Goal: Task Accomplishment & Management: Use online tool/utility

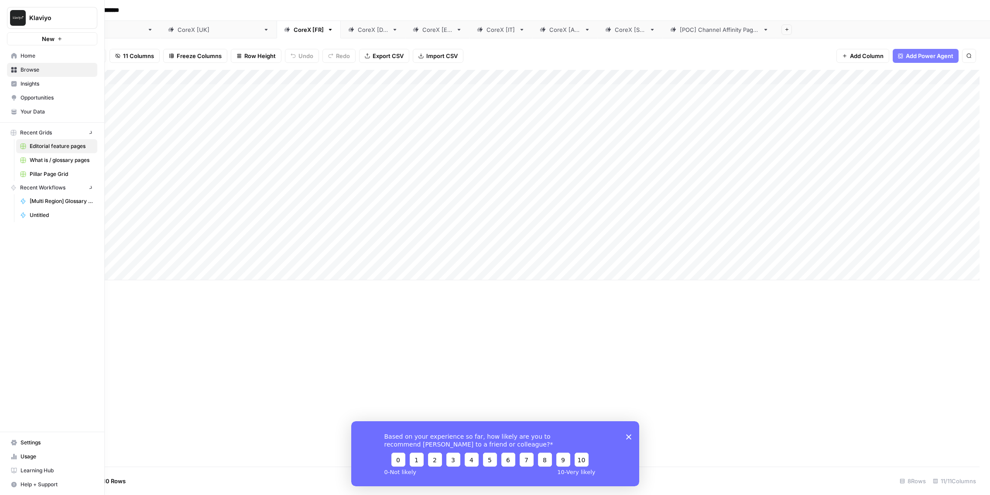
click at [16, 16] on img "Workspace: Klaviyo" at bounding box center [18, 18] width 16 height 16
click at [38, 64] on span "Klaviyo" at bounding box center [80, 65] width 107 height 9
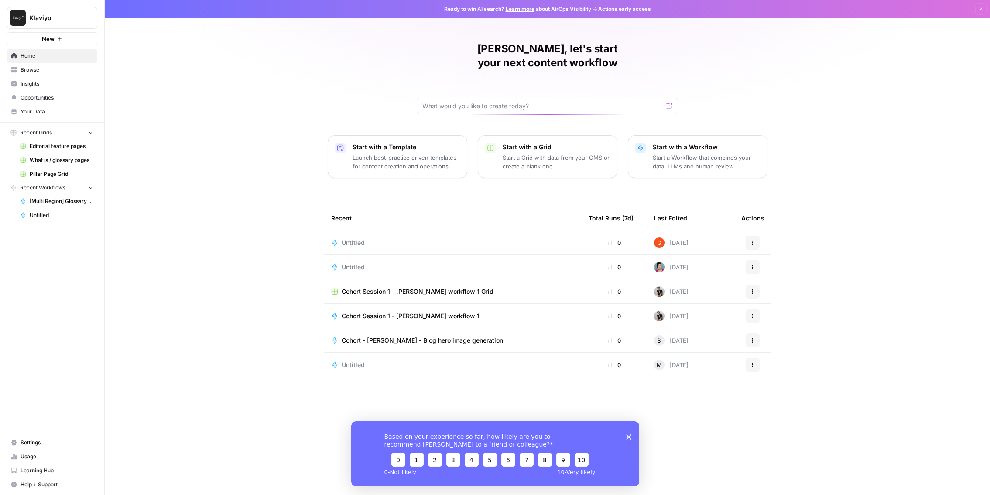
click at [48, 467] on span "Learning Hub" at bounding box center [57, 471] width 73 height 8
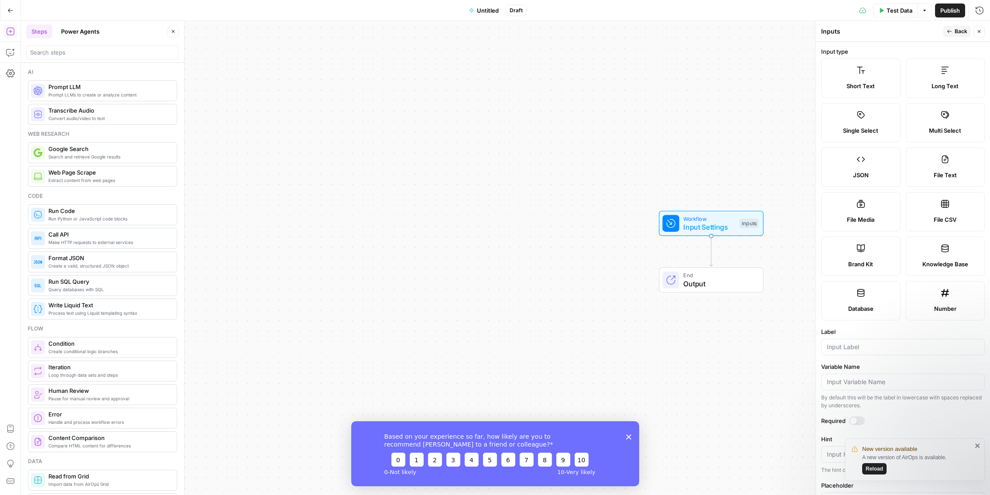
scroll to position [59, 0]
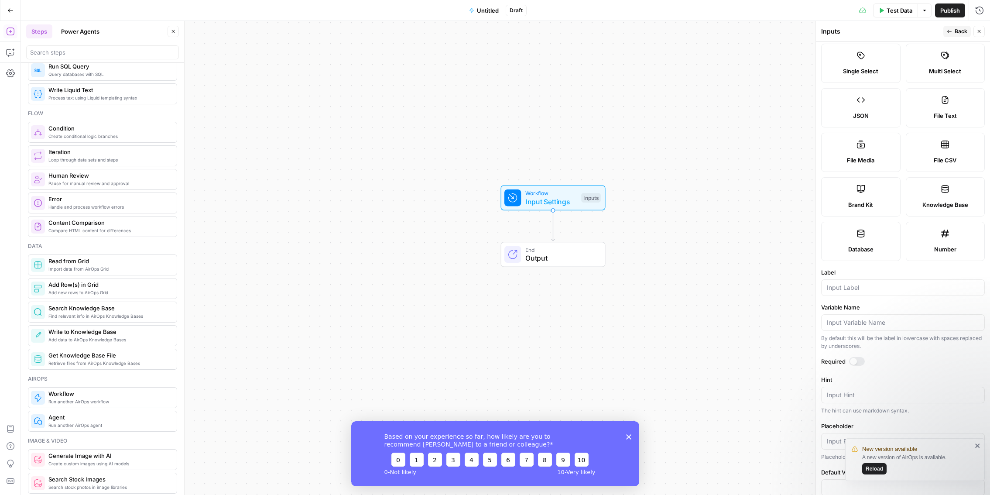
click at [492, 8] on span "Untitled" at bounding box center [488, 10] width 22 height 9
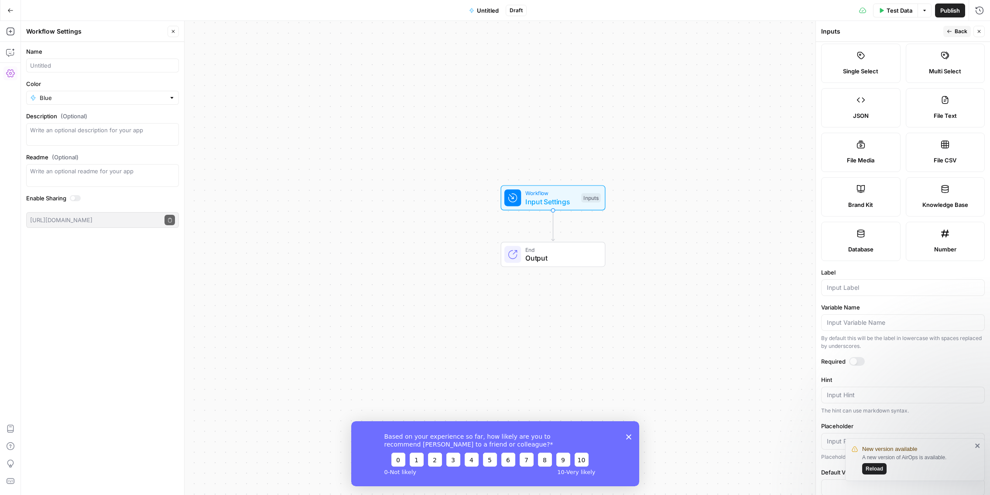
click at [164, 73] on form "Name Color Blue Description (Optional) Readme (Optional) Write an optional read…" at bounding box center [102, 137] width 163 height 191
click at [152, 66] on input "Name" at bounding box center [102, 65] width 145 height 9
type input "Cohort GM"
click at [406, 170] on div "Workflow Input Settings Inputs End Output" at bounding box center [506, 258] width 970 height 474
click at [11, 10] on icon "button" at bounding box center [10, 10] width 6 height 6
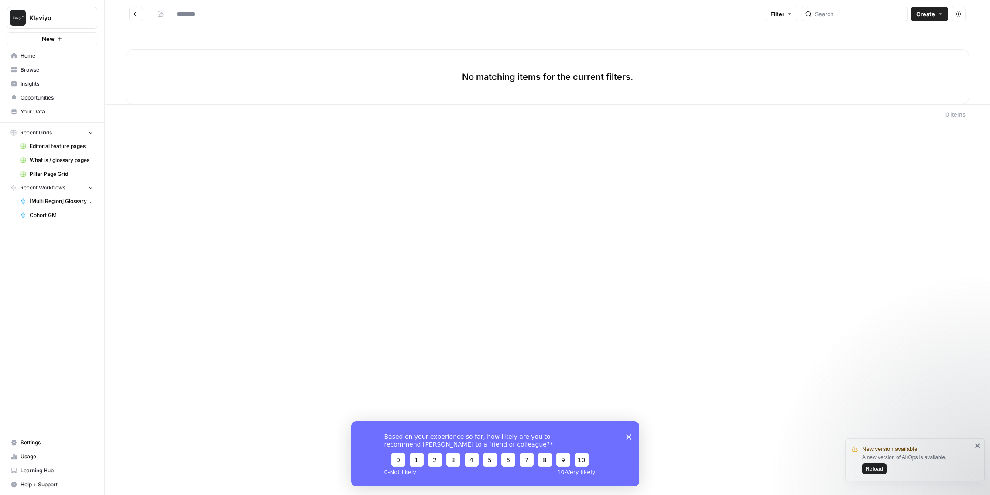
type input "**********"
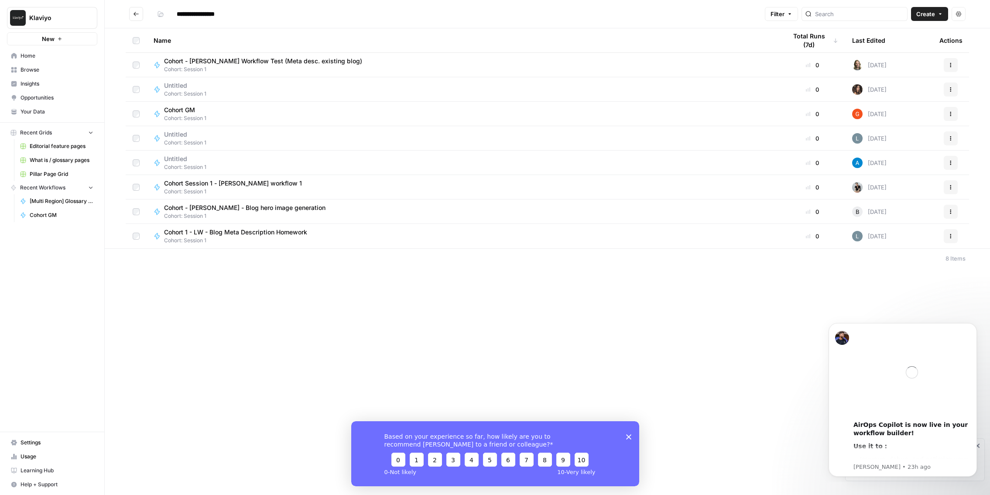
click at [227, 113] on div "Cohort GM Cohort: Session 1" at bounding box center [463, 114] width 619 height 17
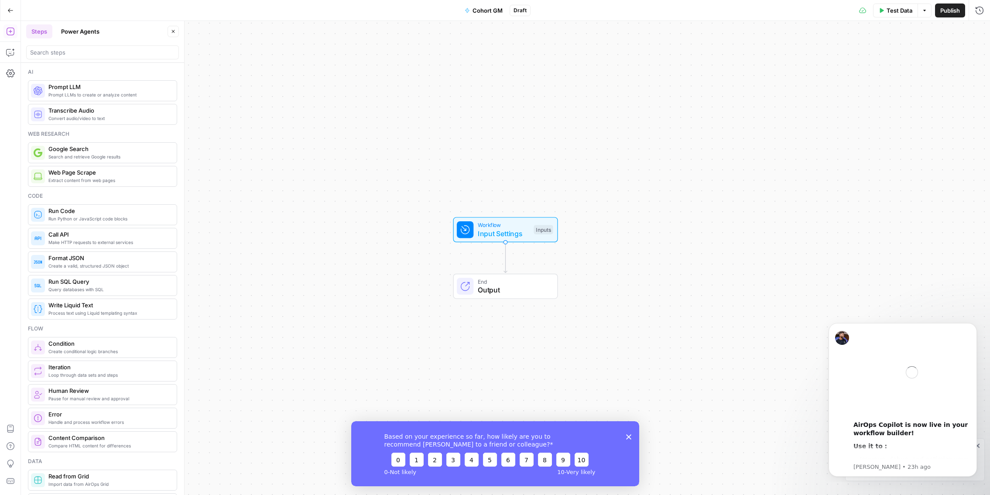
click at [526, 233] on span "Input Settings" at bounding box center [504, 233] width 52 height 10
click at [873, 59] on button "Add Field" at bounding box center [895, 59] width 145 height 14
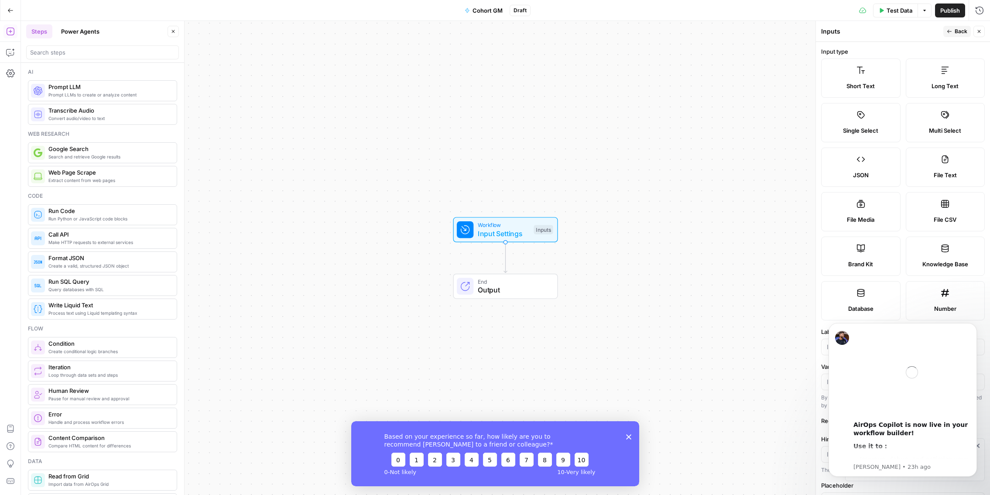
click at [873, 59] on label "Short Text" at bounding box center [861, 77] width 79 height 39
click at [973, 325] on icon "Dismiss notification" at bounding box center [975, 325] width 5 height 5
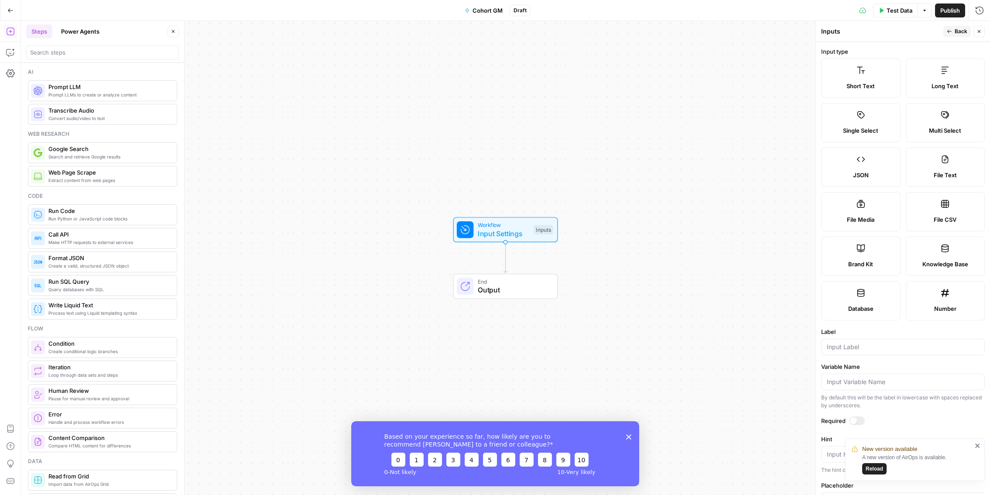
click at [856, 72] on label "Short Text" at bounding box center [861, 77] width 79 height 39
click at [867, 343] on input "Label" at bounding box center [903, 347] width 152 height 9
type input "test paid ads"
click at [979, 444] on icon "close" at bounding box center [978, 446] width 4 height 4
click at [976, 31] on button "Close" at bounding box center [979, 31] width 11 height 11
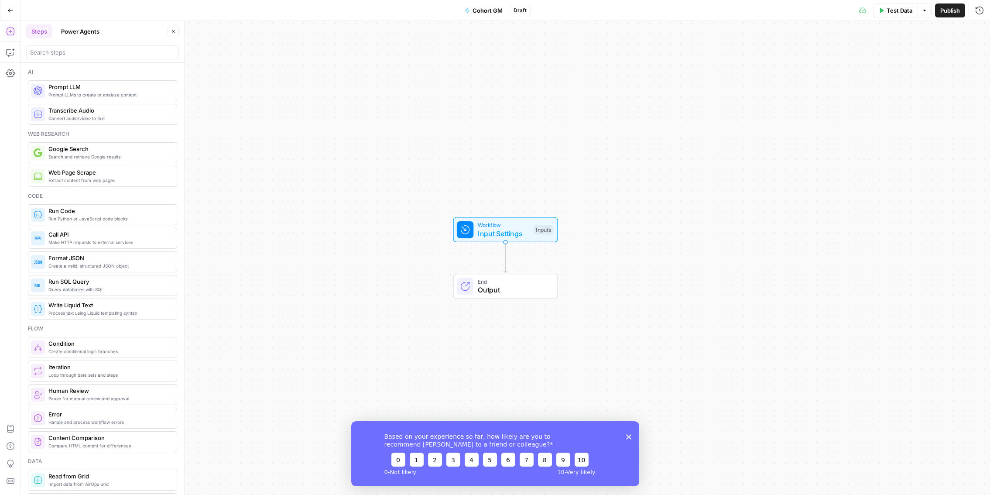
click at [534, 229] on div "Inputs" at bounding box center [543, 230] width 19 height 10
click at [872, 76] on div at bounding box center [908, 70] width 151 height 17
click at [866, 58] on label "test paid ads (Optional)" at bounding box center [883, 54] width 101 height 9
click at [866, 66] on ads "test paid ads (Optional)" at bounding box center [908, 70] width 139 height 9
click at [864, 51] on label "test paid ads (Optional)" at bounding box center [883, 54] width 101 height 9
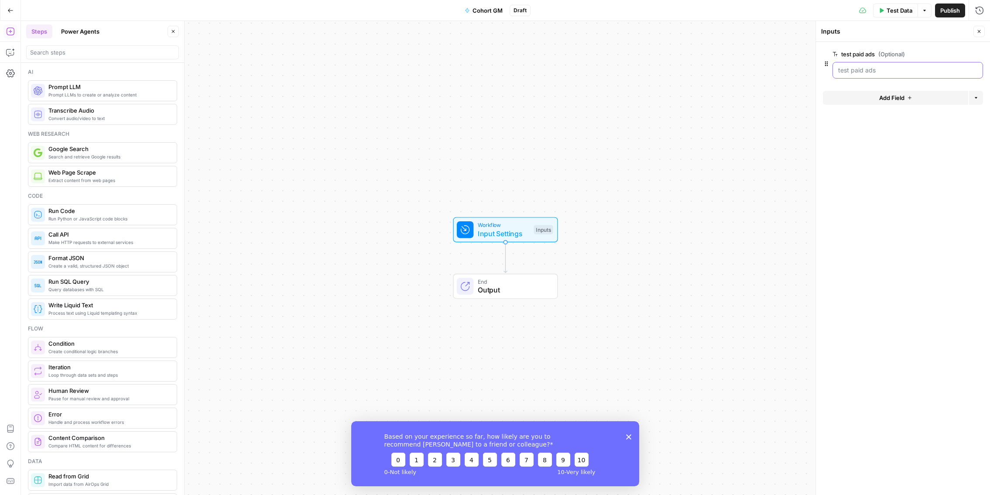
click at [864, 66] on ads "test paid ads (Optional)" at bounding box center [908, 70] width 139 height 9
click at [894, 100] on span "Add Field" at bounding box center [892, 97] width 25 height 9
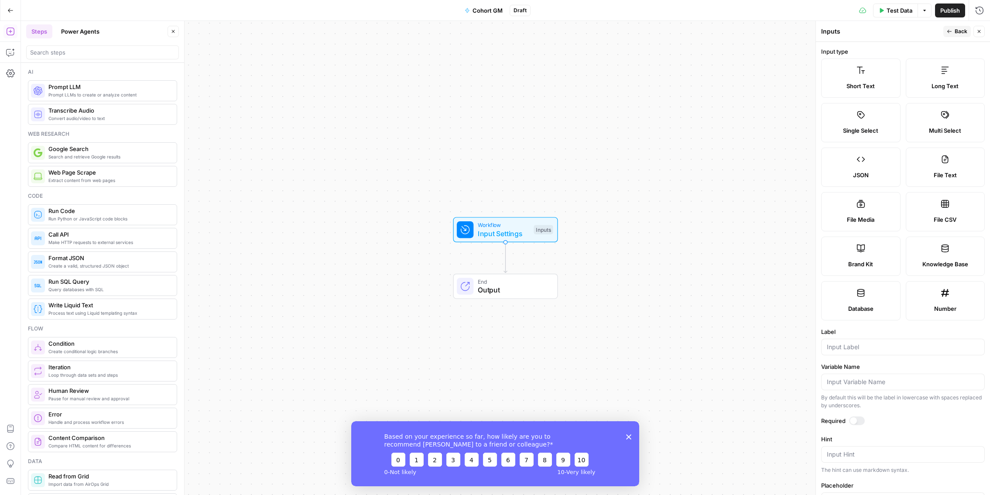
click at [952, 29] on icon "button" at bounding box center [949, 31] width 5 height 5
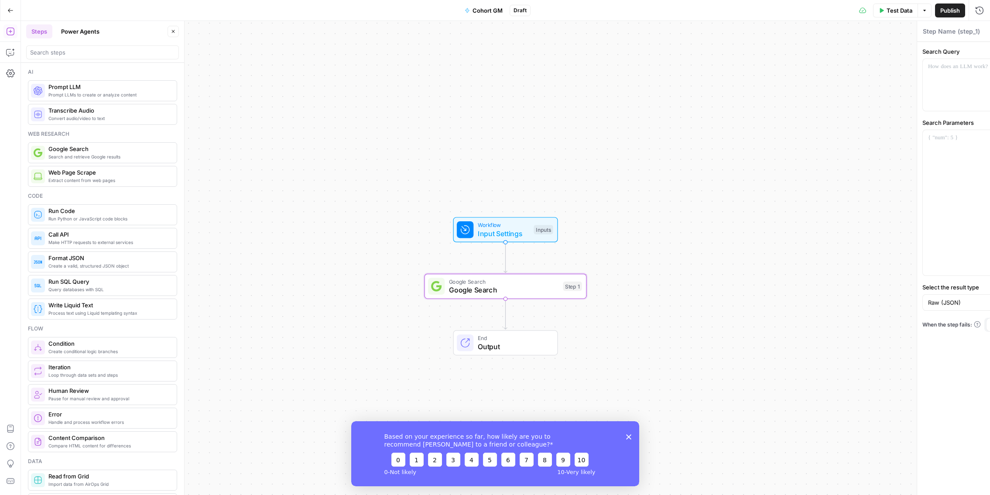
type textarea "Google Search"
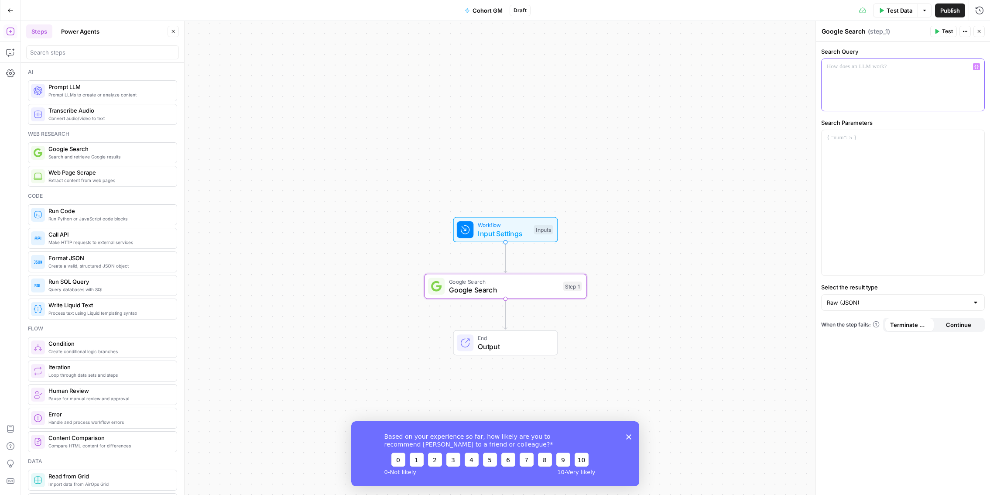
click at [842, 76] on div at bounding box center [903, 85] width 163 height 52
click at [503, 233] on span "Input Settings" at bounding box center [504, 233] width 52 height 10
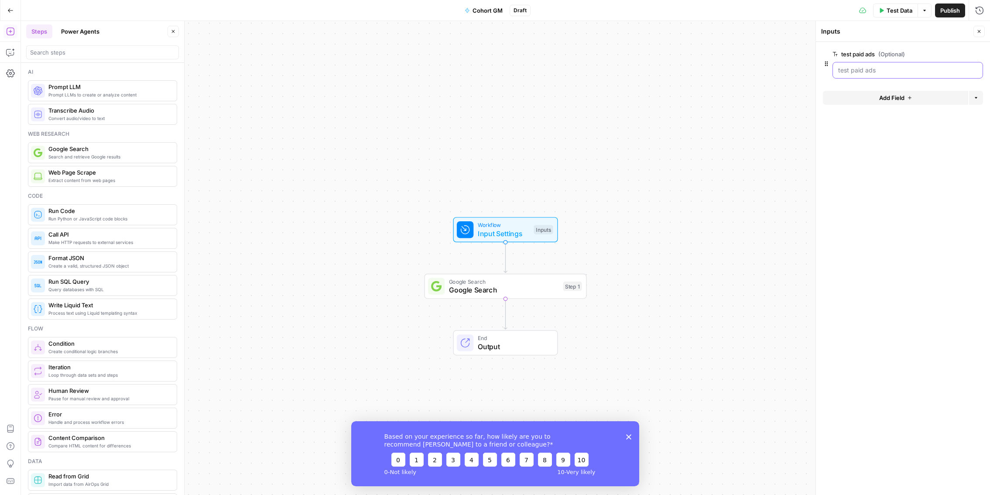
click at [852, 69] on ads "test paid ads (Optional)" at bounding box center [908, 70] width 139 height 9
click at [949, 53] on span "edit field" at bounding box center [950, 54] width 19 height 7
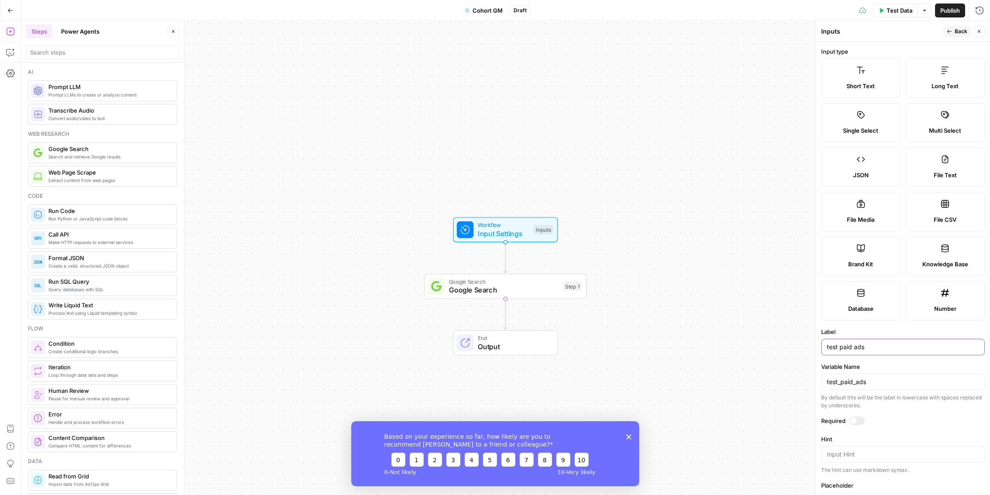
click at [867, 349] on input "test paid ads" at bounding box center [903, 347] width 152 height 9
type input "Test BLOG FR"
click at [760, 229] on div "Workflow Input Settings Inputs Google Search Google Search Step 1 End Output" at bounding box center [506, 258] width 970 height 474
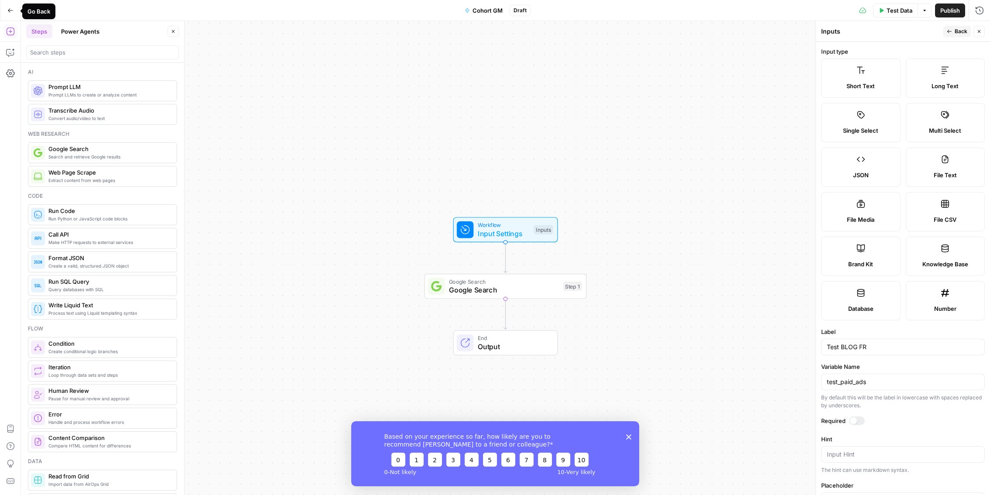
click at [13, 6] on button "Go Back" at bounding box center [11, 11] width 16 height 16
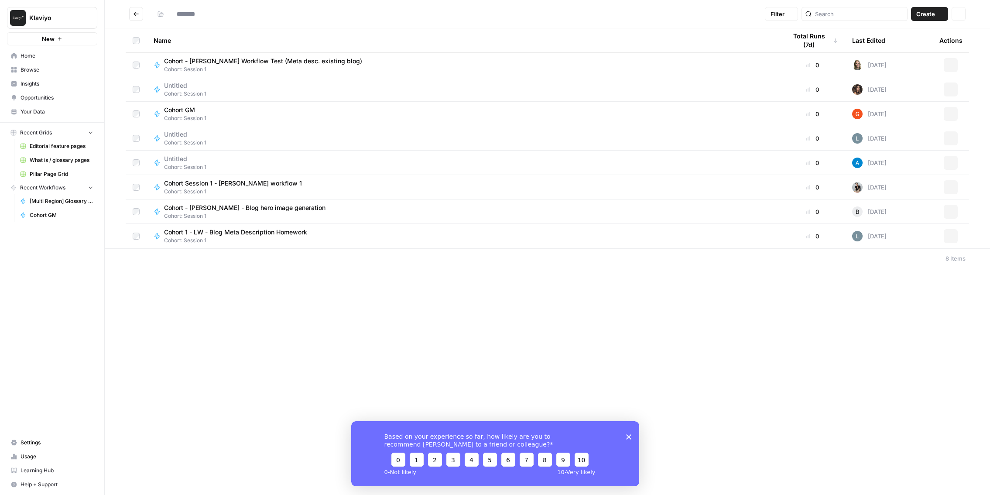
type input "**********"
click at [277, 113] on div "Cohort GM Cohort: Session 1" at bounding box center [463, 114] width 619 height 17
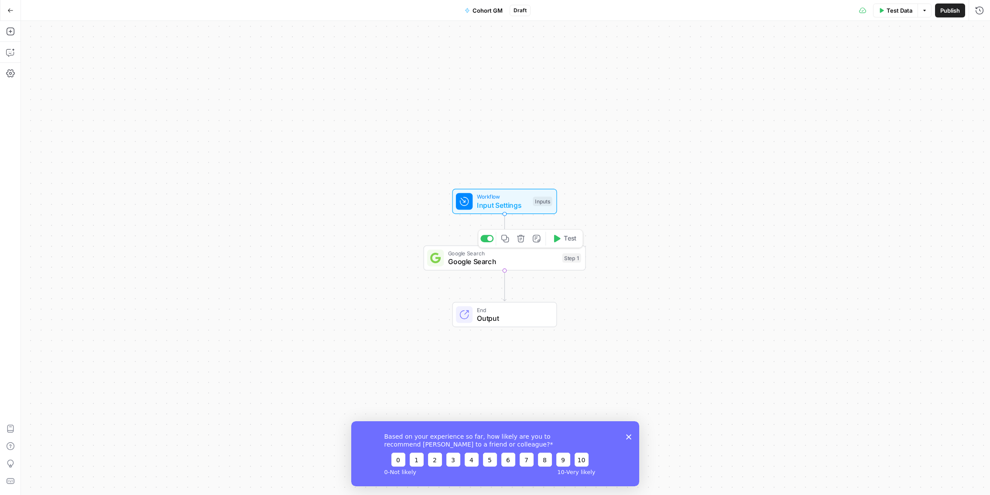
click at [487, 255] on span "Google Search" at bounding box center [503, 253] width 110 height 8
click at [499, 309] on span "End" at bounding box center [512, 310] width 71 height 8
click at [492, 313] on span "Output" at bounding box center [512, 318] width 71 height 10
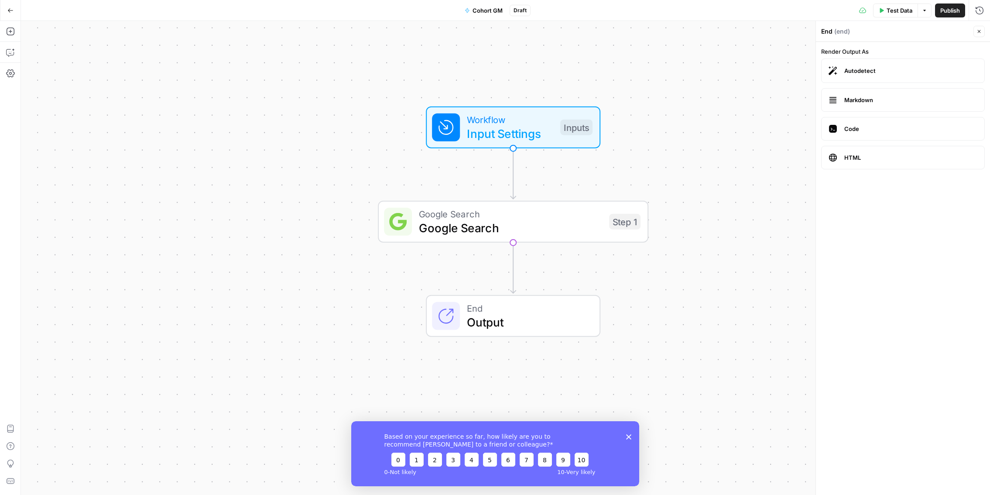
click at [448, 316] on icon at bounding box center [446, 316] width 14 height 14
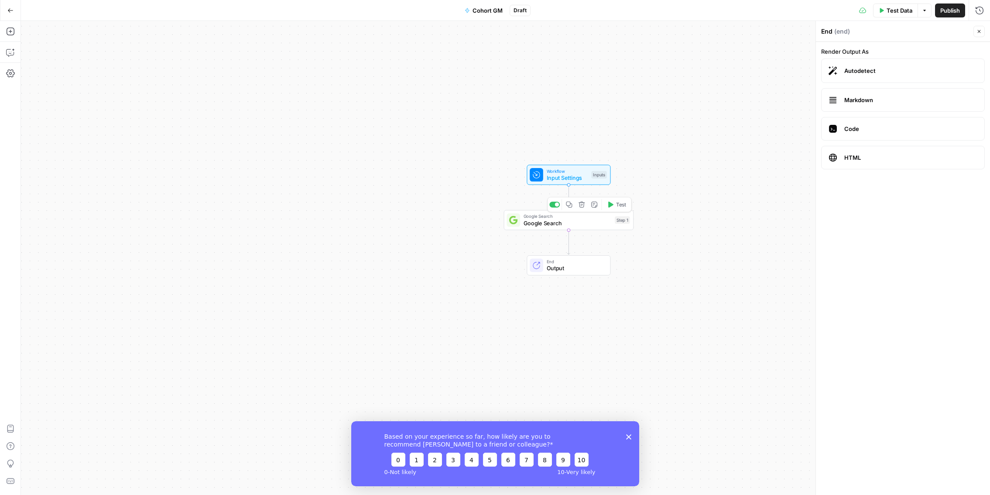
click at [532, 222] on span "Google Search" at bounding box center [568, 223] width 88 height 8
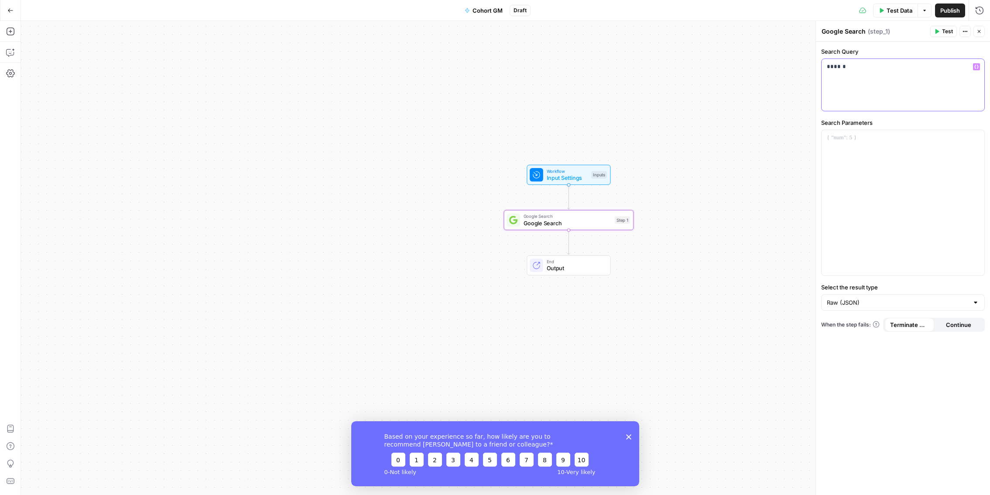
click at [843, 65] on p "******" at bounding box center [903, 66] width 152 height 9
click at [790, 275] on div "Workflow Input Settings Inputs Google Search Google Search Step 1 End Output" at bounding box center [506, 258] width 970 height 474
click at [364, 170] on div "Workflow Input Settings Inputs Google Search Google Search Step 1 End Output" at bounding box center [506, 258] width 970 height 474
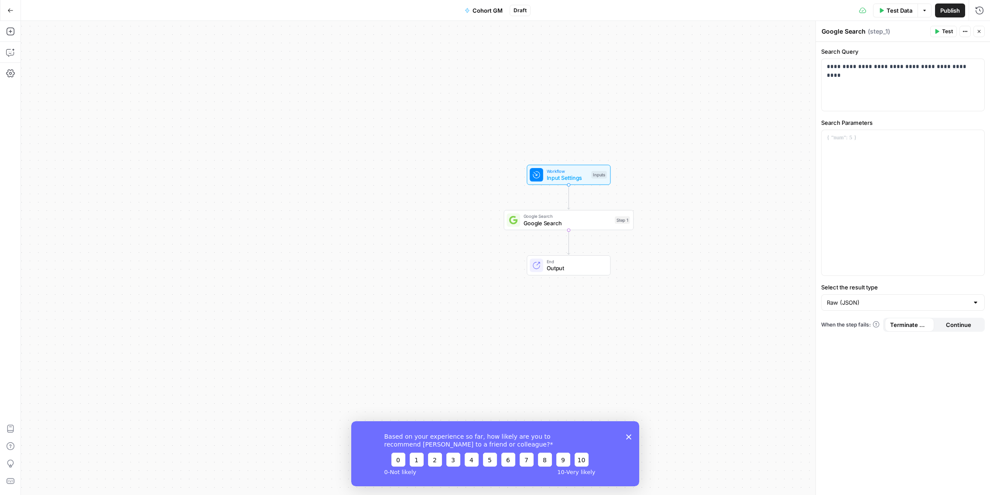
click at [981, 31] on icon "button" at bounding box center [979, 31] width 5 height 5
click at [748, 111] on div "Workflow Input Settings Inputs Google Search Google Search Step 1 End Output" at bounding box center [506, 258] width 970 height 474
click at [559, 221] on span "Google Search" at bounding box center [568, 223] width 88 height 8
click at [952, 325] on span "Continue" at bounding box center [958, 324] width 25 height 9
click at [905, 326] on span "Terminate Workflow" at bounding box center [910, 324] width 39 height 9
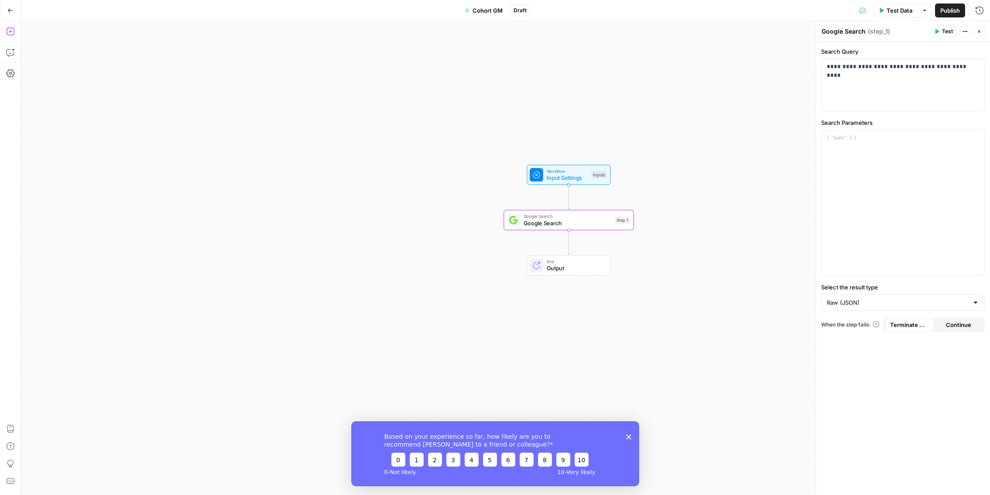
click at [12, 32] on icon "button" at bounding box center [10, 31] width 9 height 9
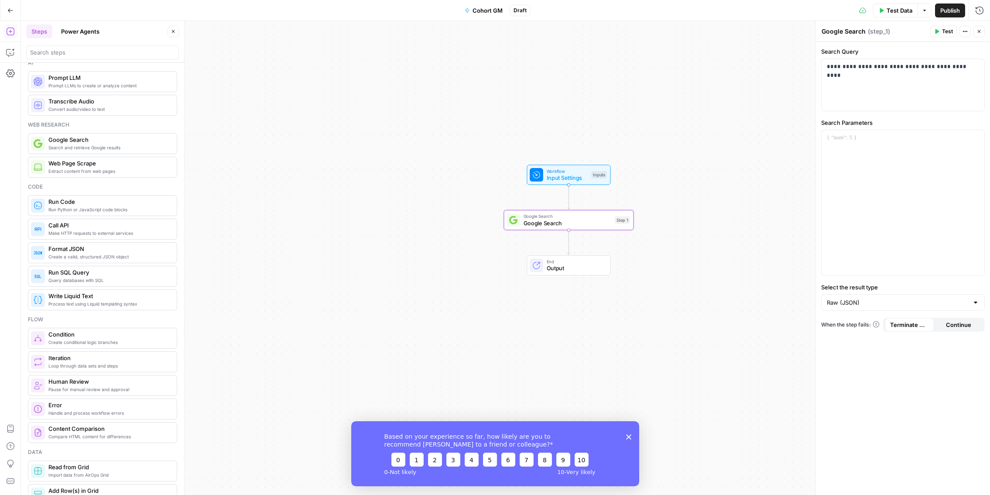
scroll to position [12, 0]
click at [82, 79] on span "Prompt LLMs to create or analyze content" at bounding box center [108, 82] width 121 height 7
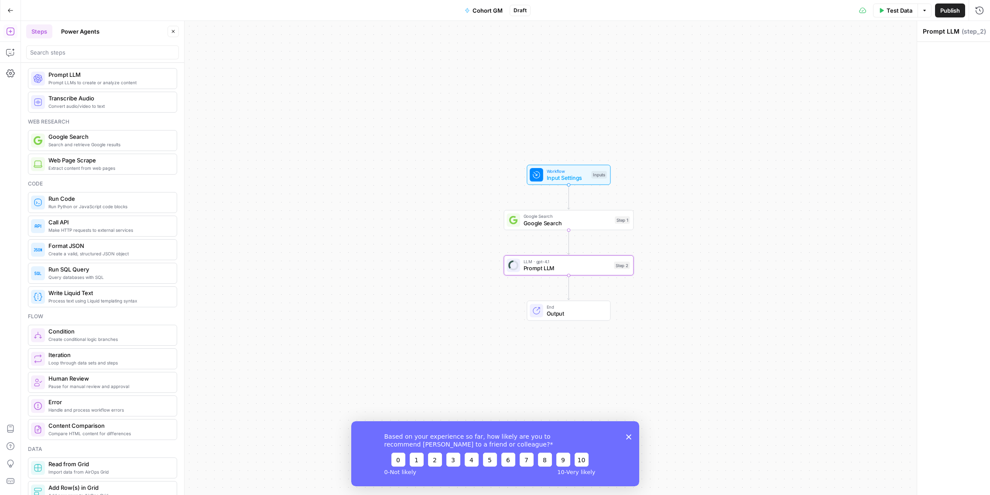
scroll to position [0, 0]
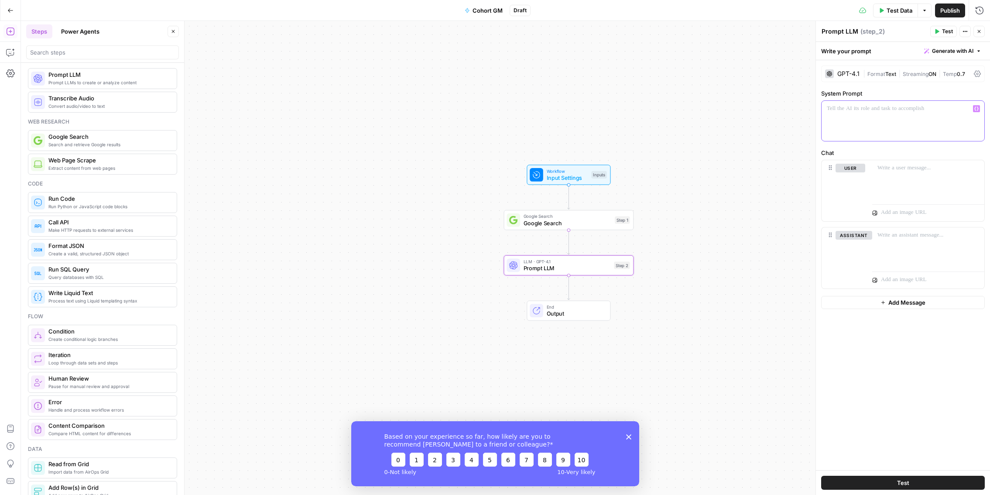
click at [836, 106] on p at bounding box center [903, 108] width 152 height 9
click at [828, 119] on p "**********" at bounding box center [903, 112] width 152 height 17
click at [874, 483] on button "Test" at bounding box center [904, 483] width 164 height 14
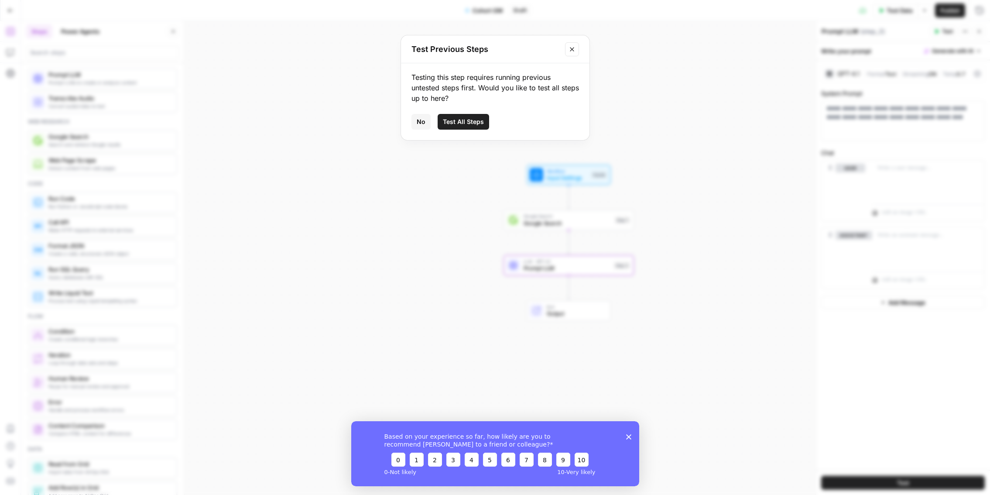
click at [472, 122] on span "Test All Steps" at bounding box center [463, 121] width 41 height 9
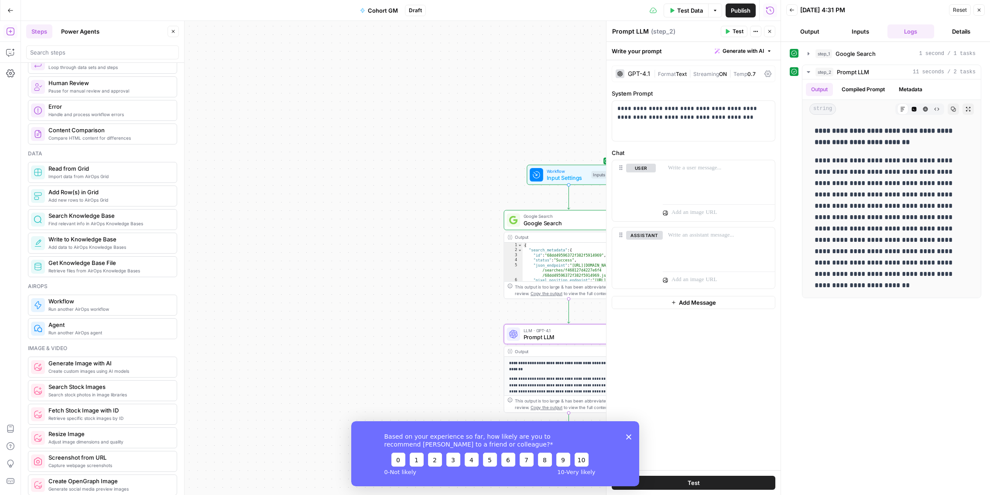
scroll to position [307, 0]
click at [278, 224] on div "**********" at bounding box center [401, 258] width 760 height 474
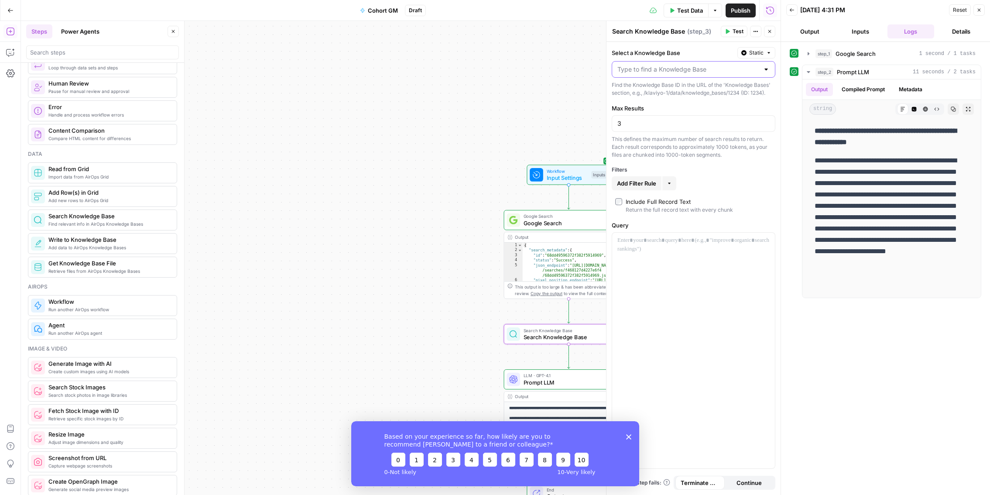
click at [660, 72] on input "Select a Knowledge Base" at bounding box center [689, 69] width 142 height 9
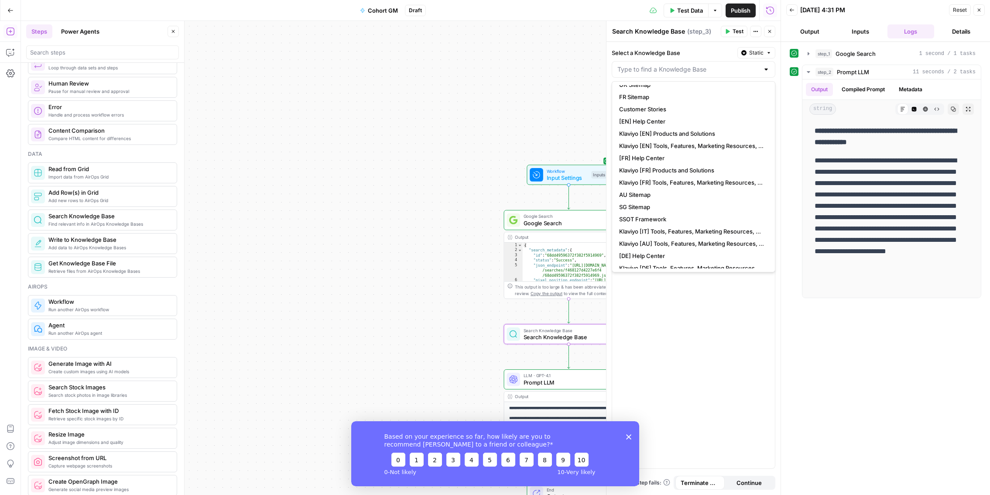
scroll to position [36, 0]
click at [663, 176] on span "Klaviyo [FR] Products and Solutions" at bounding box center [691, 177] width 145 height 9
type input "Klaviyo [FR] Products and Solutions"
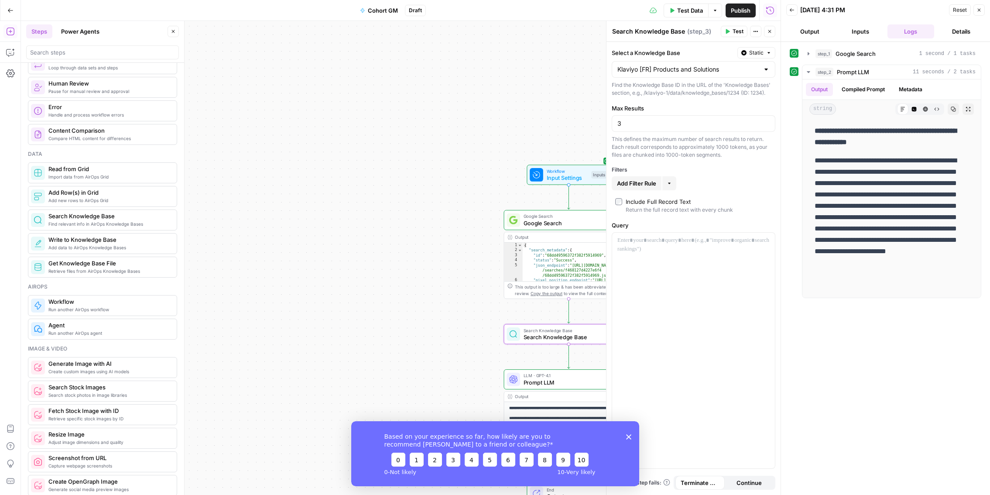
click at [418, 218] on div "**********" at bounding box center [401, 258] width 760 height 474
click at [982, 9] on button "Close" at bounding box center [979, 9] width 11 height 11
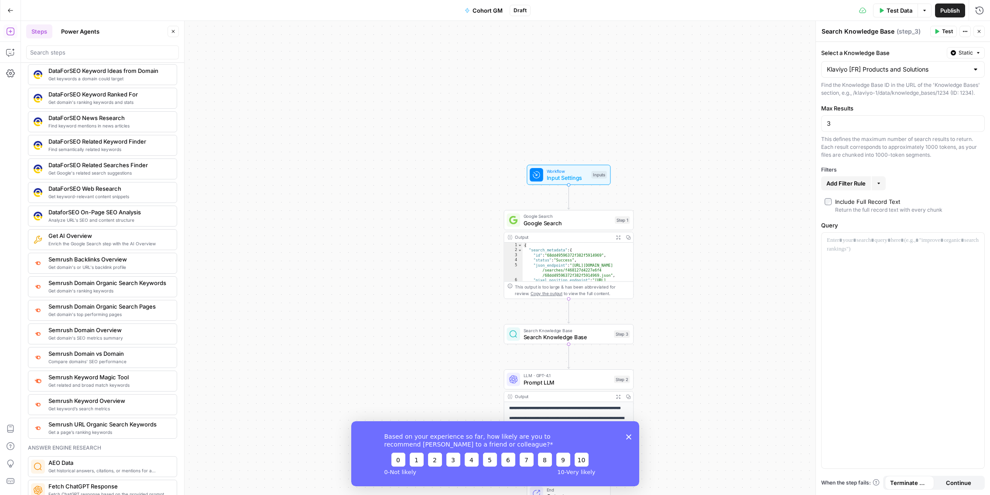
scroll to position [819, 0]
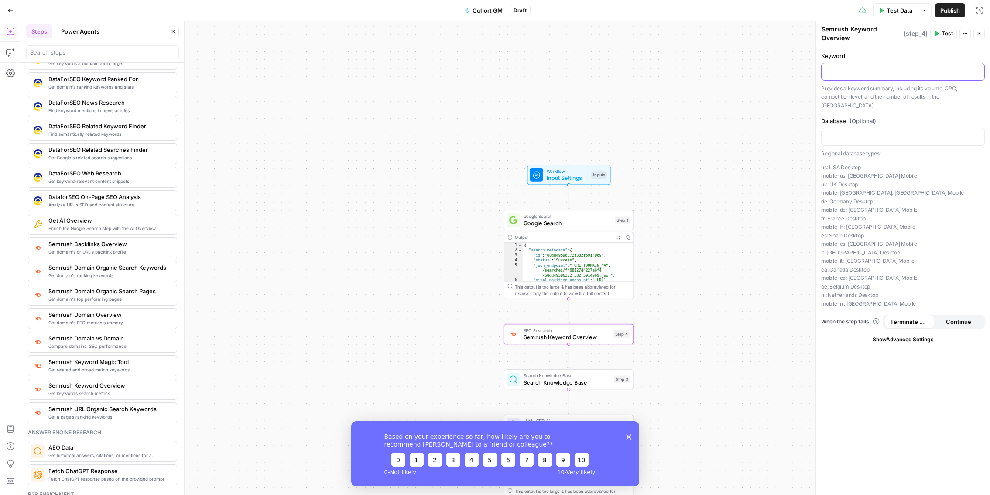
click at [859, 74] on p at bounding box center [903, 71] width 152 height 9
click at [870, 132] on p at bounding box center [903, 136] width 152 height 9
click at [977, 133] on button "Variables Menu" at bounding box center [976, 136] width 7 height 7
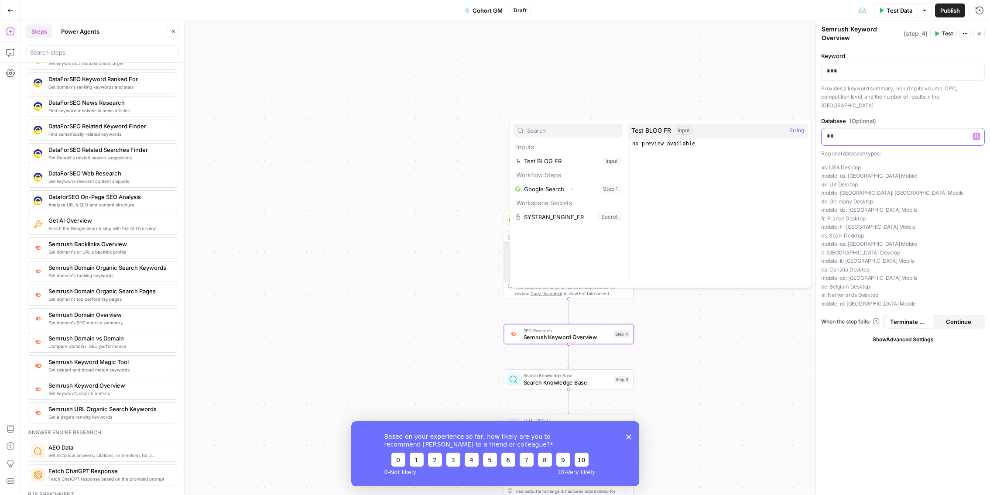
click at [862, 132] on p "**" at bounding box center [903, 136] width 152 height 9
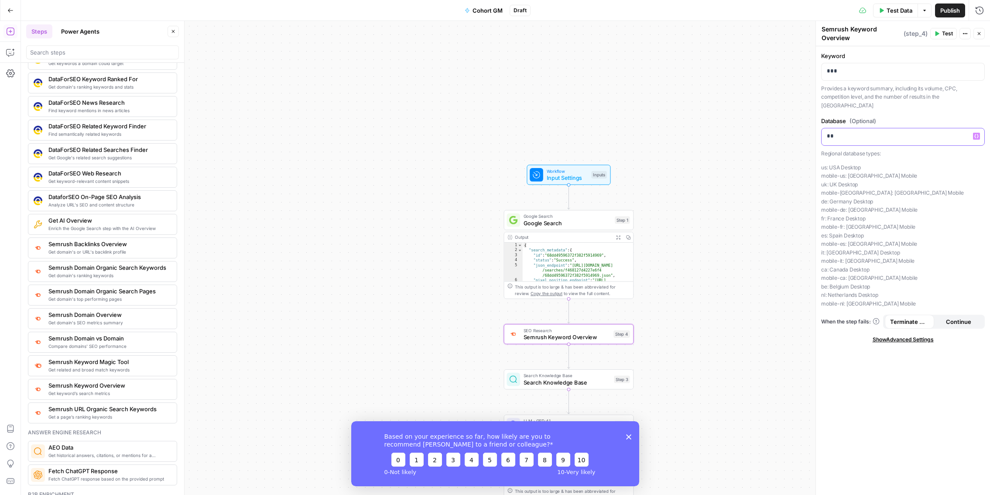
click at [862, 132] on p "**" at bounding box center [903, 136] width 152 height 9
click at [848, 132] on p "**" at bounding box center [903, 136] width 152 height 9
click at [863, 276] on p "us: [GEOGRAPHIC_DATA] Desktop mobile-us: [GEOGRAPHIC_DATA] [GEOGRAPHIC_DATA] [G…" at bounding box center [904, 235] width 164 height 145
click at [855, 132] on p "**" at bounding box center [903, 136] width 152 height 9
drag, startPoint x: 888, startPoint y: 217, endPoint x: 819, endPoint y: 210, distance: 68.9
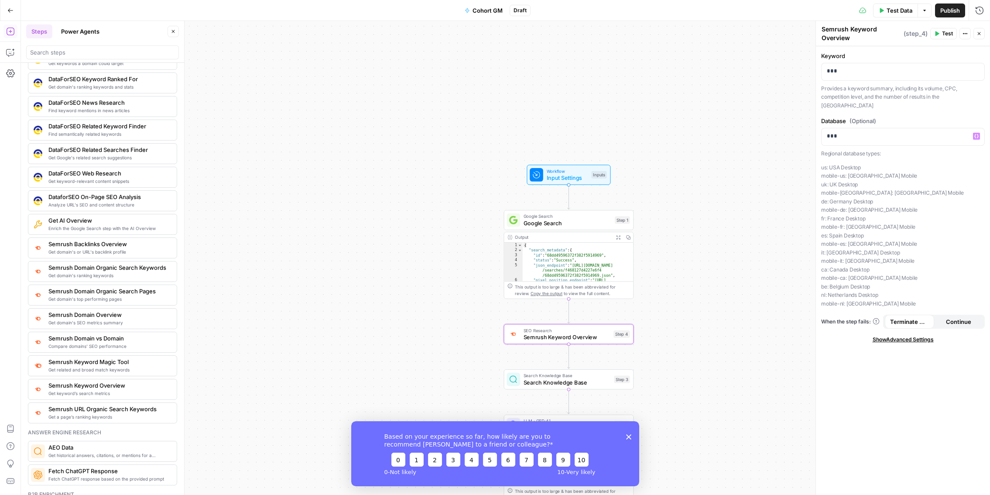
click at [819, 210] on div "Semrush Keyword Overview Semrush Keyword Overview ( step_4 ) Test Actions Close…" at bounding box center [903, 258] width 175 height 474
click at [827, 210] on p "us: [GEOGRAPHIC_DATA] Desktop mobile-us: [GEOGRAPHIC_DATA] [GEOGRAPHIC_DATA] [G…" at bounding box center [904, 235] width 164 height 145
drag, startPoint x: 880, startPoint y: 216, endPoint x: 821, endPoint y: 213, distance: 59.5
click at [822, 213] on p "us: [GEOGRAPHIC_DATA] Desktop mobile-us: [GEOGRAPHIC_DATA] [GEOGRAPHIC_DATA] [G…" at bounding box center [904, 235] width 164 height 145
copy p "fr: France Desktop mobile-fr: [GEOGRAPHIC_DATA] Mobile"
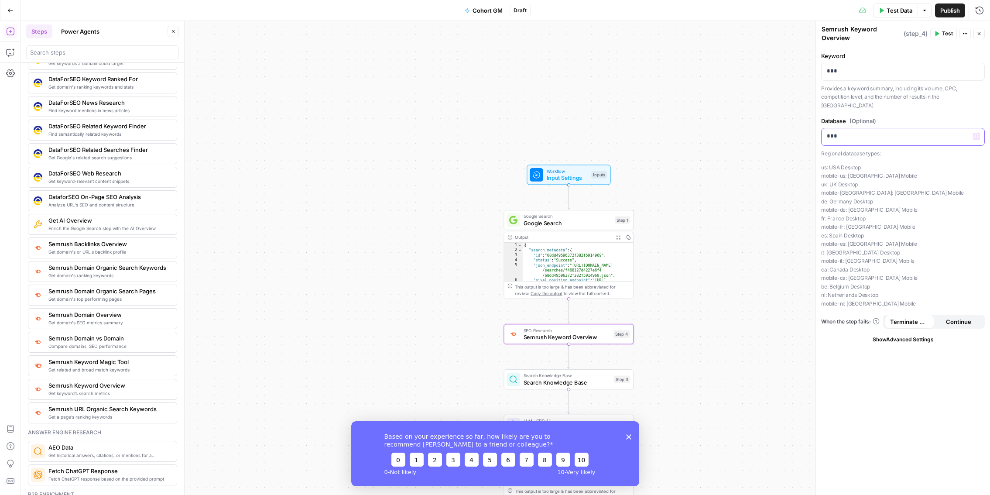
click at [845, 132] on p "***" at bounding box center [903, 136] width 152 height 9
click at [978, 134] on icon "button" at bounding box center [977, 136] width 4 height 4
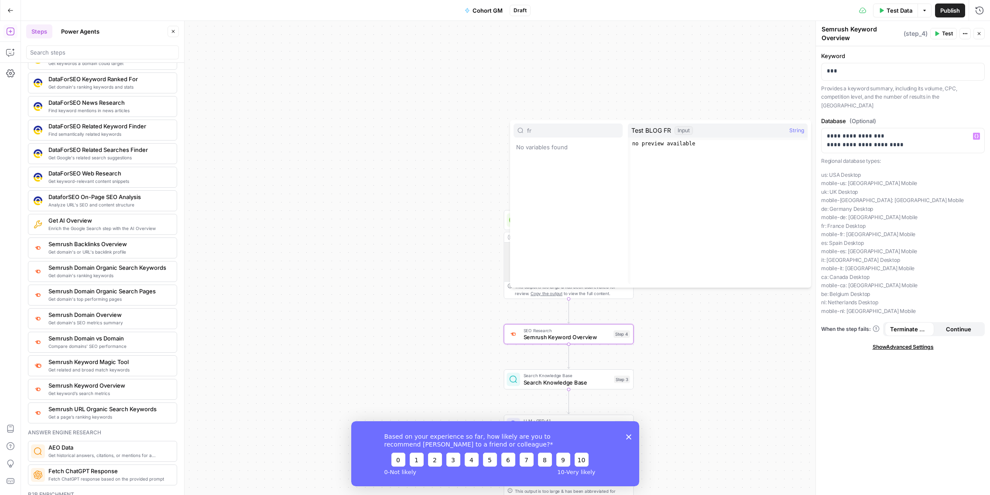
scroll to position [0, 0]
type input "fr"
click at [737, 61] on div "**********" at bounding box center [506, 258] width 970 height 474
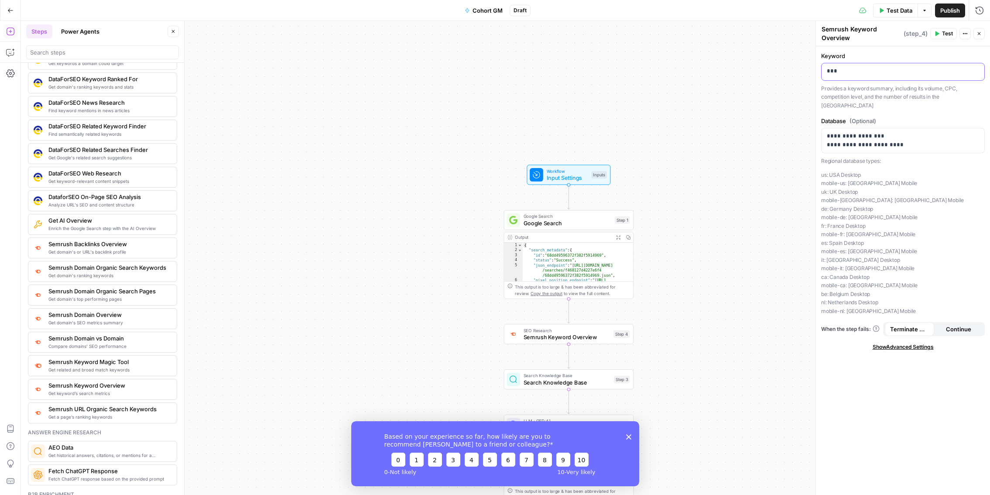
click at [854, 71] on p "***" at bounding box center [903, 71] width 152 height 9
click at [851, 72] on p "***" at bounding box center [903, 71] width 152 height 9
click at [868, 379] on div "**********" at bounding box center [903, 270] width 174 height 449
click at [946, 31] on span "Test" at bounding box center [947, 34] width 11 height 8
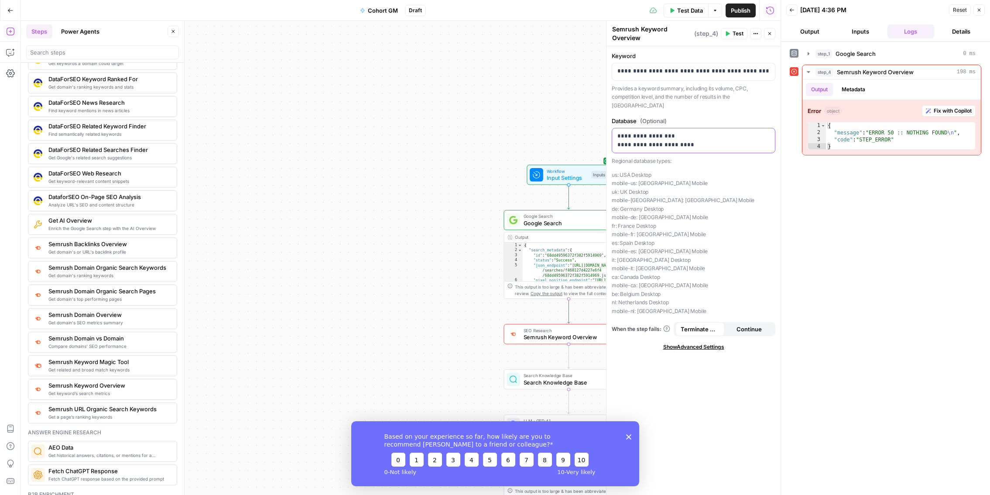
click at [677, 132] on p "**********" at bounding box center [694, 140] width 152 height 17
click at [726, 31] on icon "button" at bounding box center [728, 33] width 4 height 5
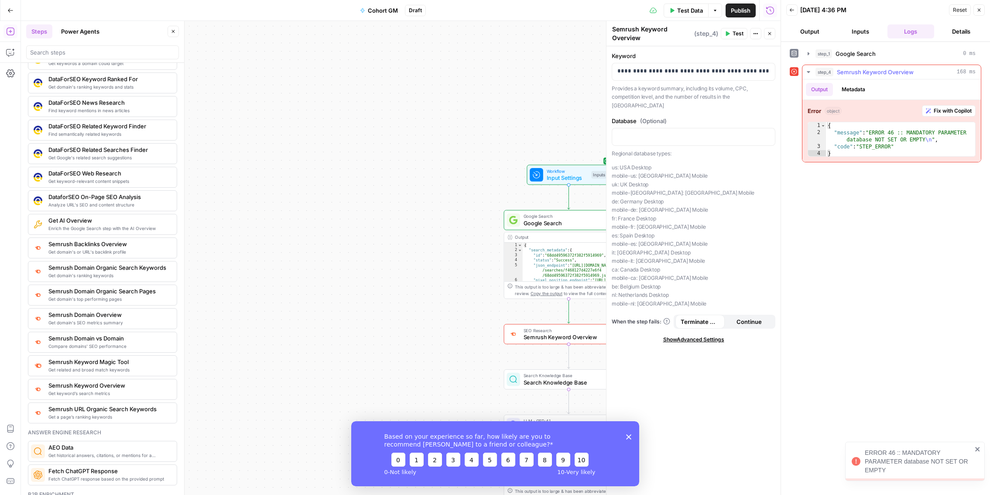
click at [948, 113] on span "Fix with Copilot" at bounding box center [953, 111] width 38 height 8
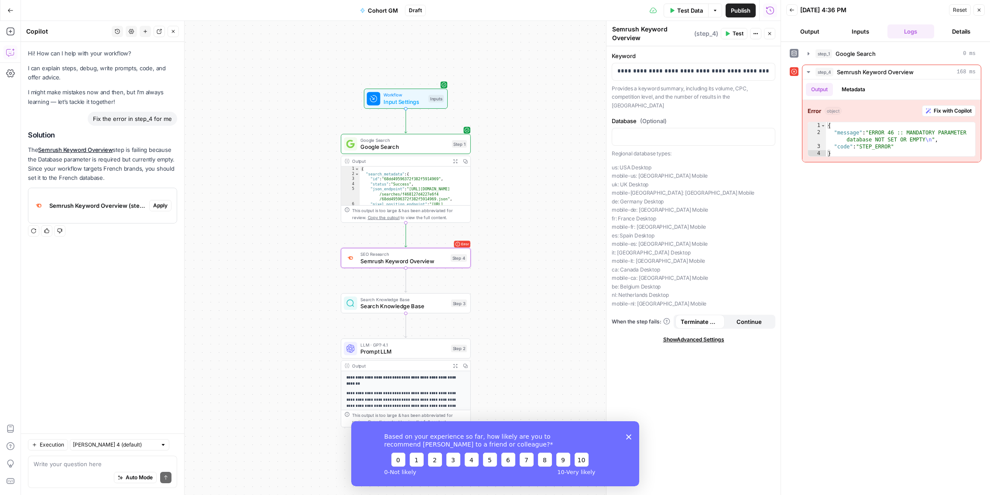
click at [166, 205] on span "Apply" at bounding box center [160, 206] width 14 height 8
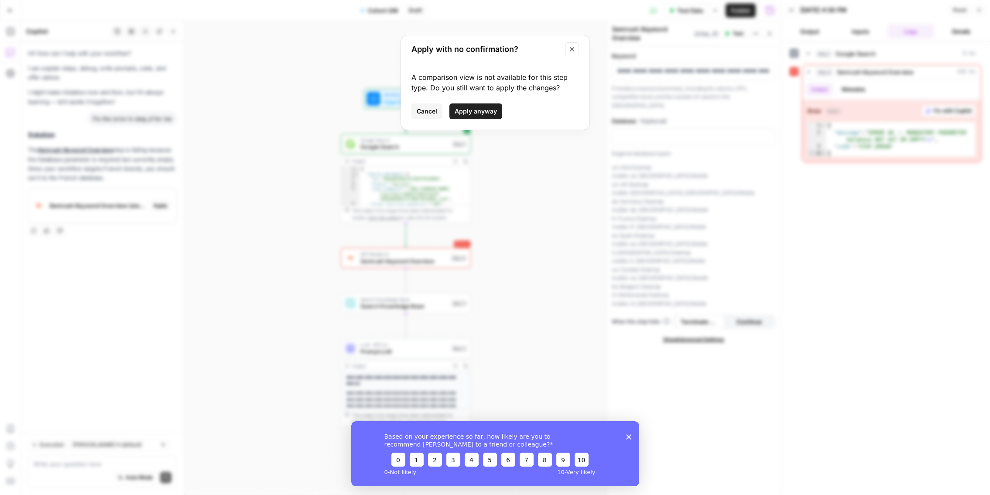
click at [492, 110] on span "Apply anyway" at bounding box center [476, 111] width 42 height 9
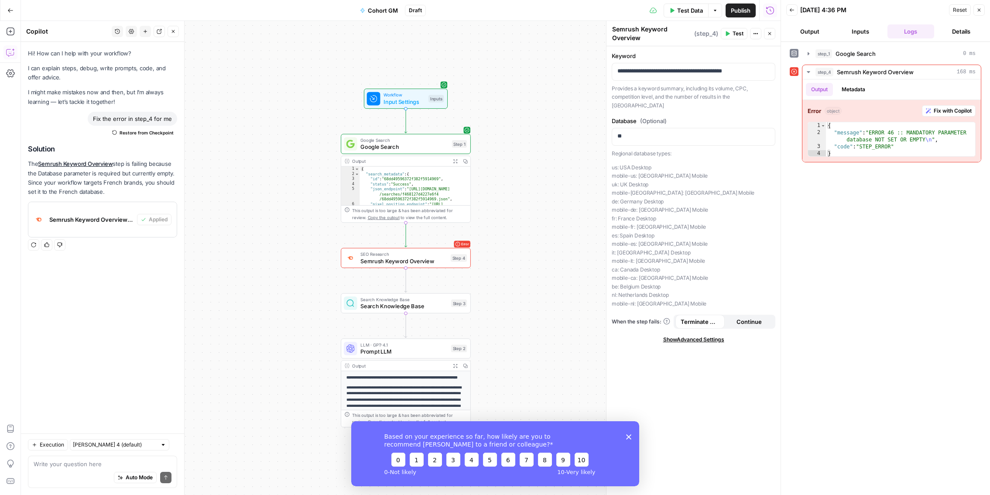
click at [737, 34] on span "Test" at bounding box center [738, 34] width 11 height 8
click at [130, 223] on span "Semrush Keyword Overview (step_4)" at bounding box center [91, 219] width 84 height 9
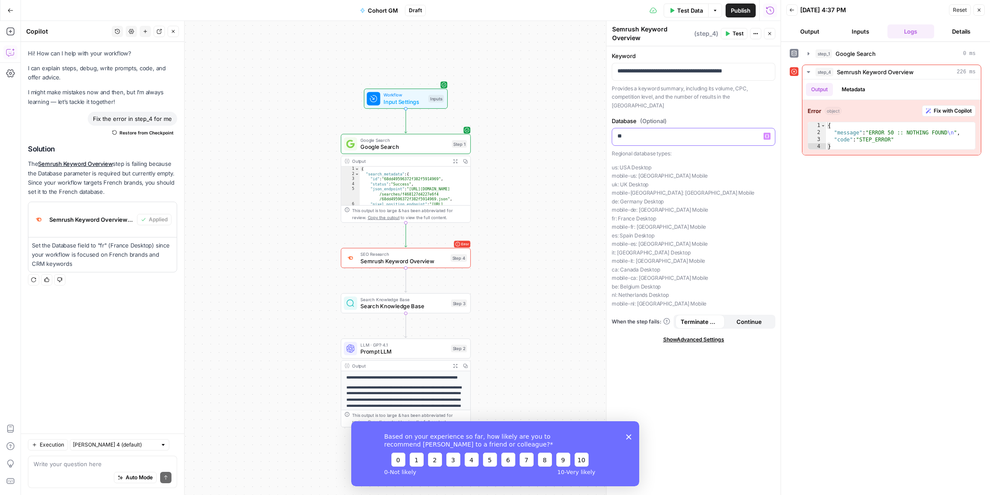
click at [650, 132] on p "**" at bounding box center [694, 136] width 152 height 9
click at [983, 10] on button "Close" at bounding box center [979, 9] width 11 height 11
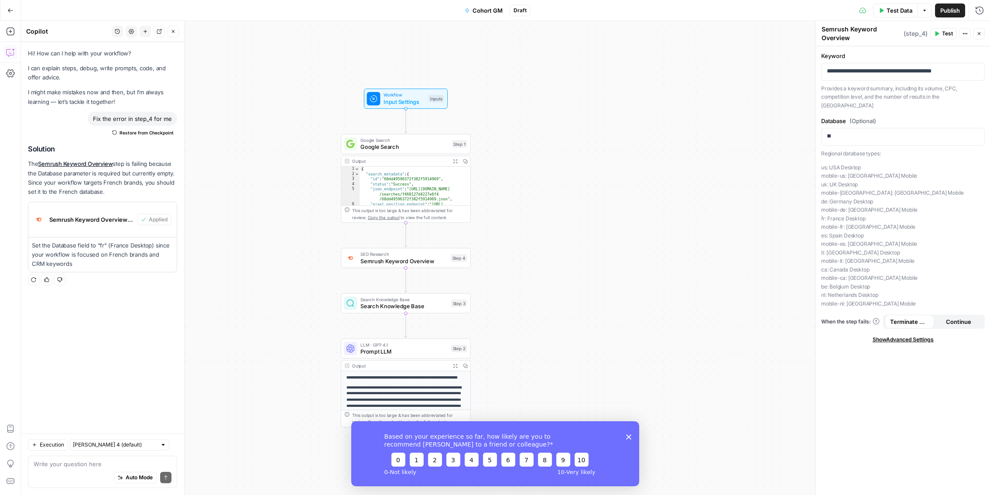
click at [943, 32] on span "Test" at bounding box center [947, 34] width 11 height 8
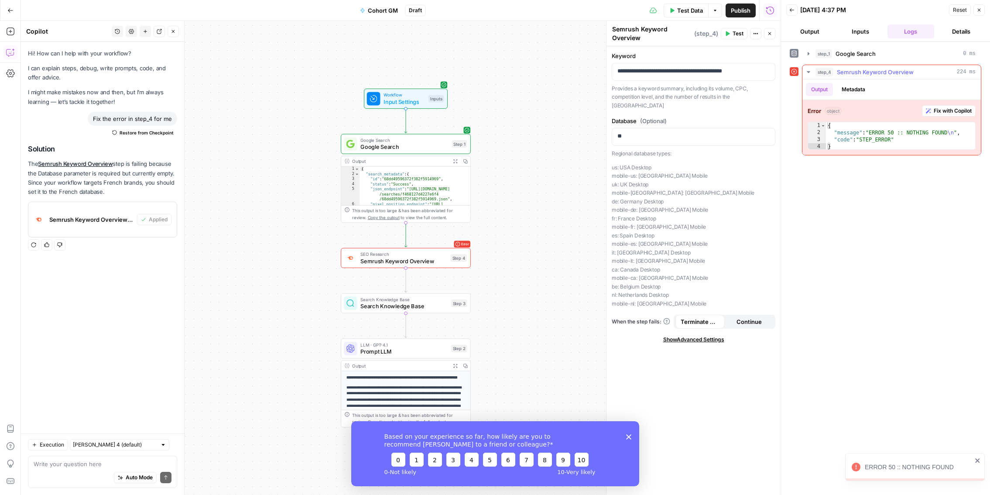
click at [960, 110] on span "Fix with Copilot" at bounding box center [953, 111] width 38 height 8
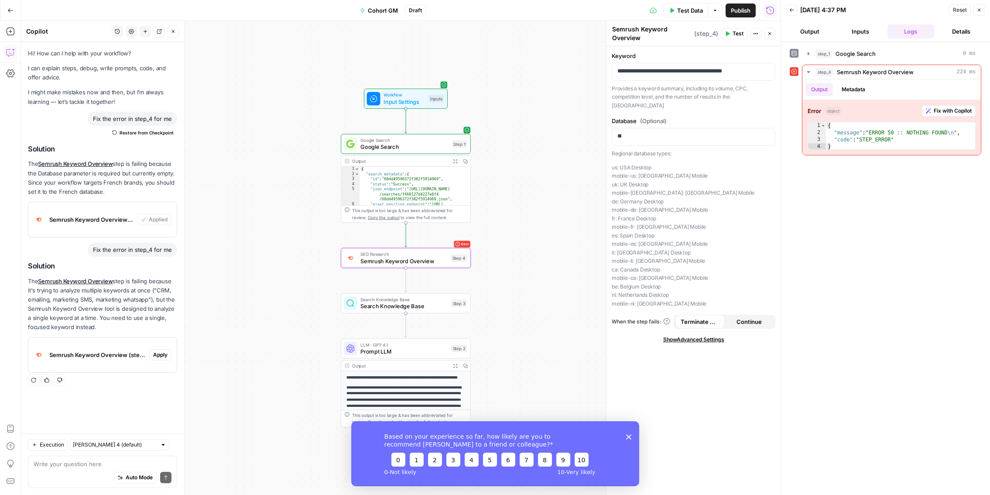
click at [162, 354] on span "Apply" at bounding box center [160, 355] width 14 height 8
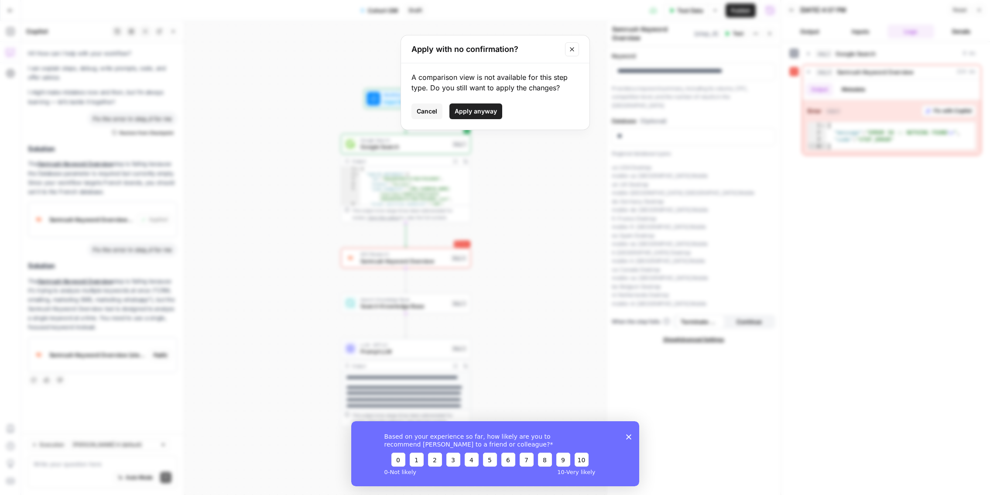
click at [491, 109] on span "Apply anyway" at bounding box center [476, 111] width 42 height 9
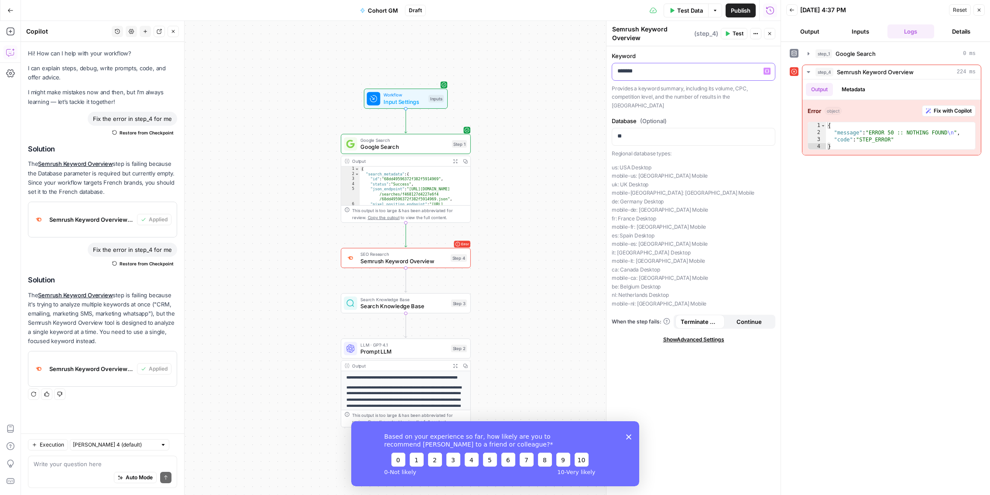
drag, startPoint x: 632, startPoint y: 73, endPoint x: 674, endPoint y: 67, distance: 42.8
click at [674, 67] on p "*******" at bounding box center [694, 71] width 152 height 9
click at [737, 34] on span "Test" at bounding box center [738, 34] width 11 height 8
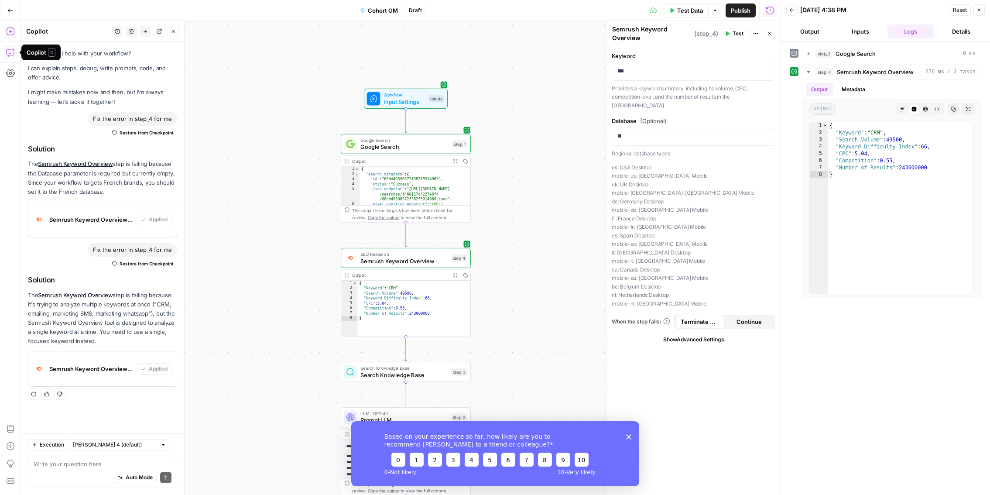
click at [8, 34] on icon "button" at bounding box center [10, 31] width 9 height 9
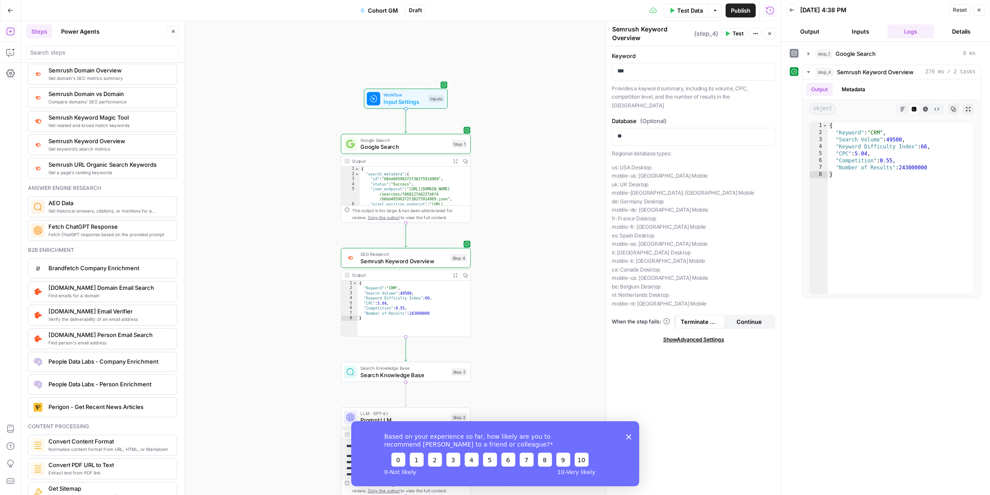
scroll to position [1053, 0]
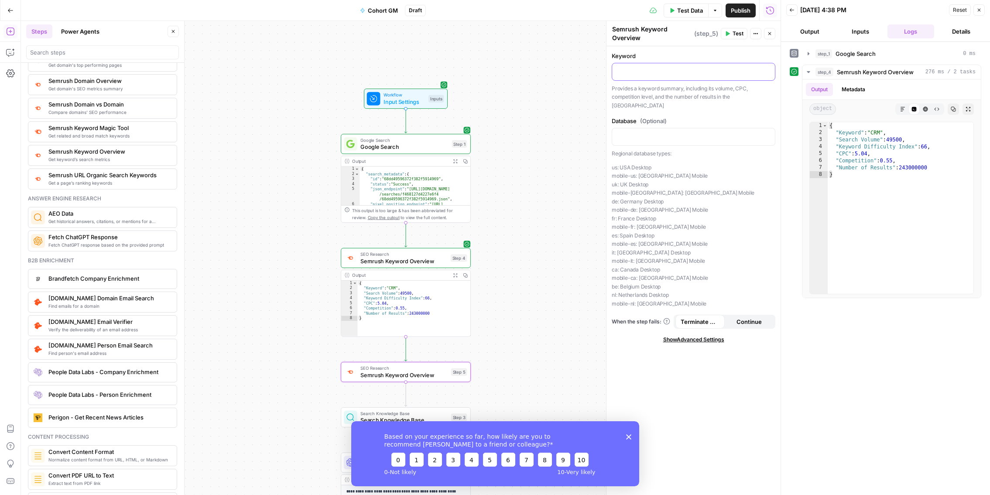
click at [641, 72] on p at bounding box center [694, 71] width 152 height 9
click at [638, 132] on p at bounding box center [694, 136] width 152 height 9
click at [639, 62] on div "Keyword “/” to reference Variables Menu Provides a keyword summary, including i…" at bounding box center [694, 81] width 164 height 58
click at [633, 71] on p at bounding box center [694, 71] width 152 height 9
click at [740, 33] on span "Test" at bounding box center [738, 34] width 11 height 8
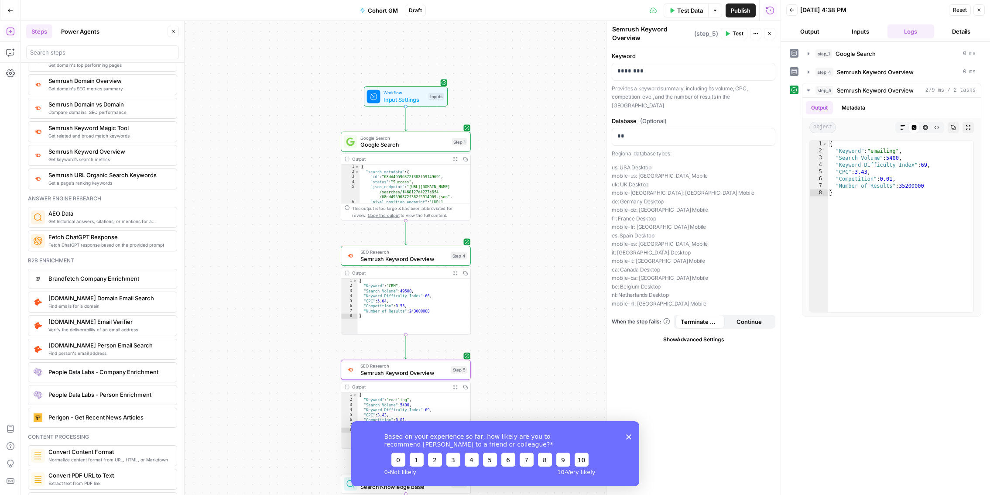
click at [978, 10] on icon "button" at bounding box center [979, 9] width 5 height 5
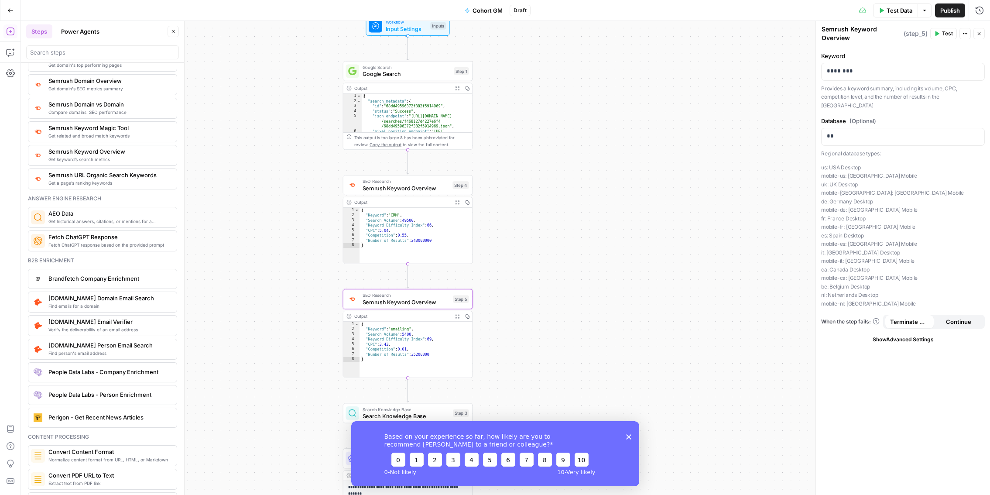
click at [626, 436] on icon "Close survey" at bounding box center [628, 436] width 5 height 5
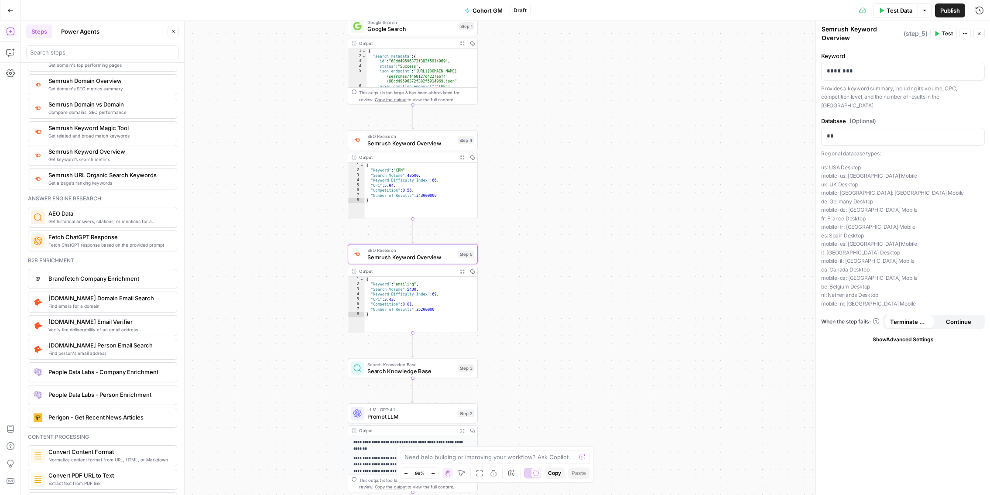
click at [595, 425] on div "Workflow Input Settings Inputs Google Search Google Search Step 1 Output Expand…" at bounding box center [506, 258] width 970 height 474
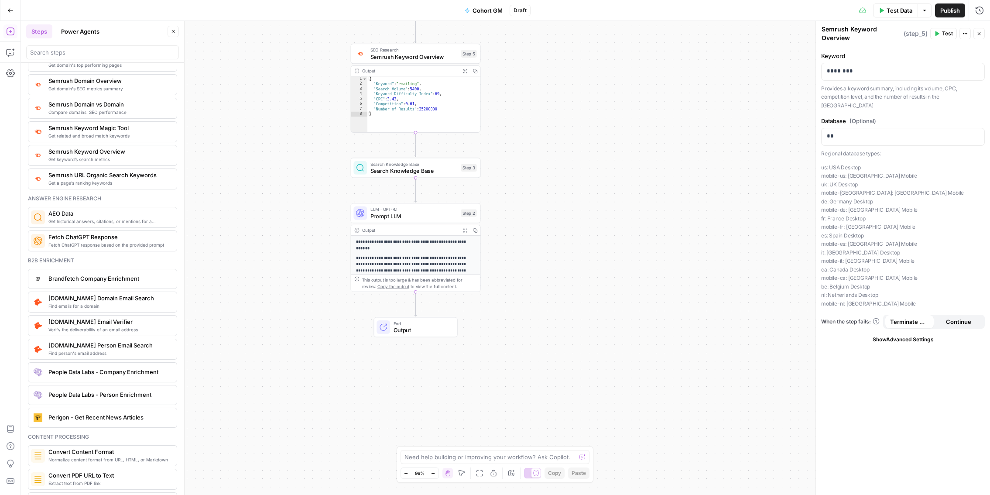
click at [416, 317] on div "End Output" at bounding box center [416, 327] width 84 height 20
click at [415, 324] on span "End" at bounding box center [422, 323] width 57 height 7
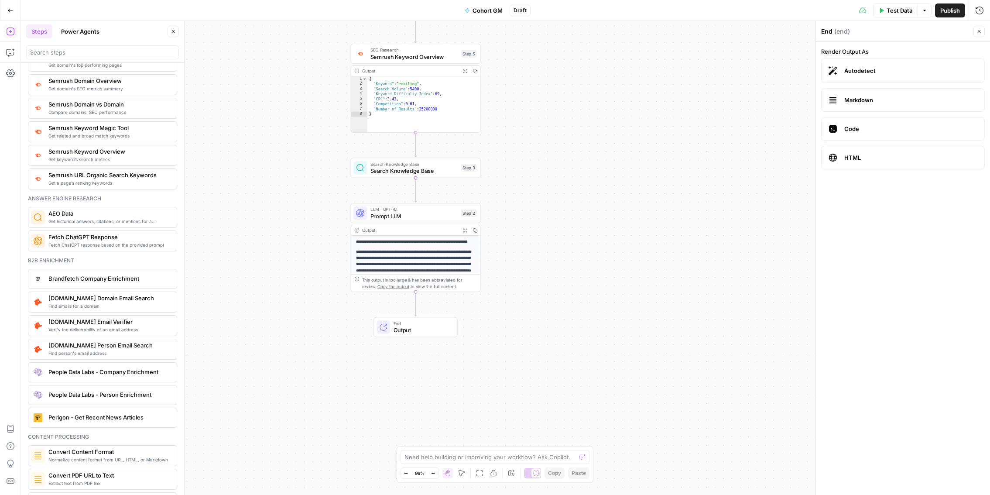
click at [900, 11] on span "Test Data" at bounding box center [900, 10] width 26 height 9
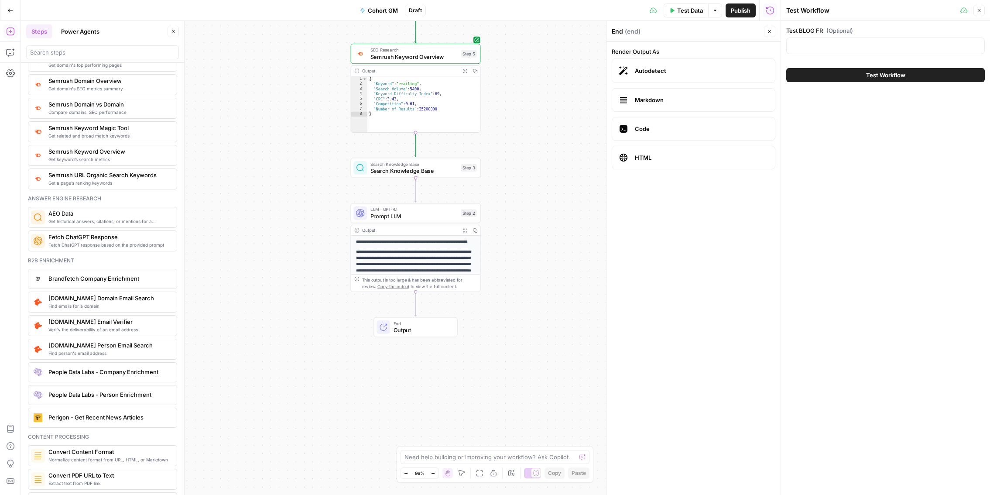
click at [900, 76] on span "Test Workflow" at bounding box center [886, 75] width 39 height 9
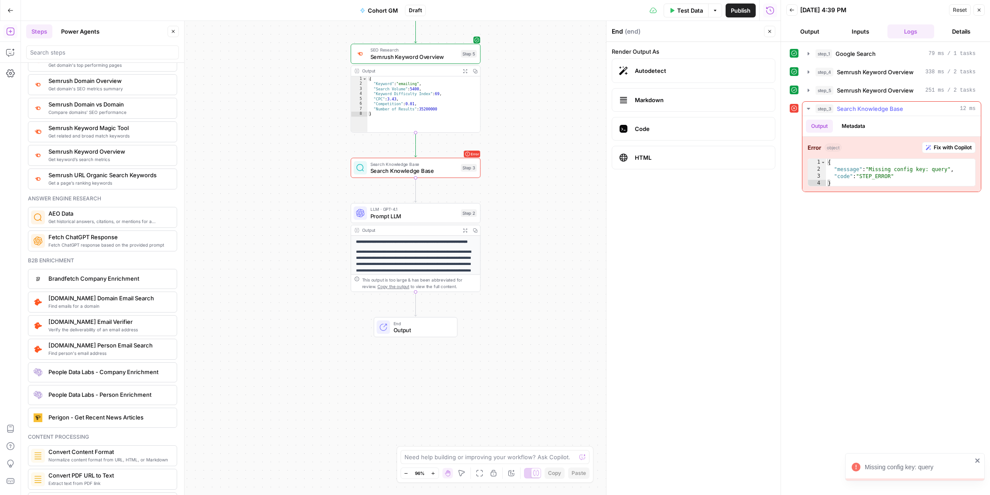
click at [940, 148] on span "Fix with Copilot" at bounding box center [953, 148] width 38 height 8
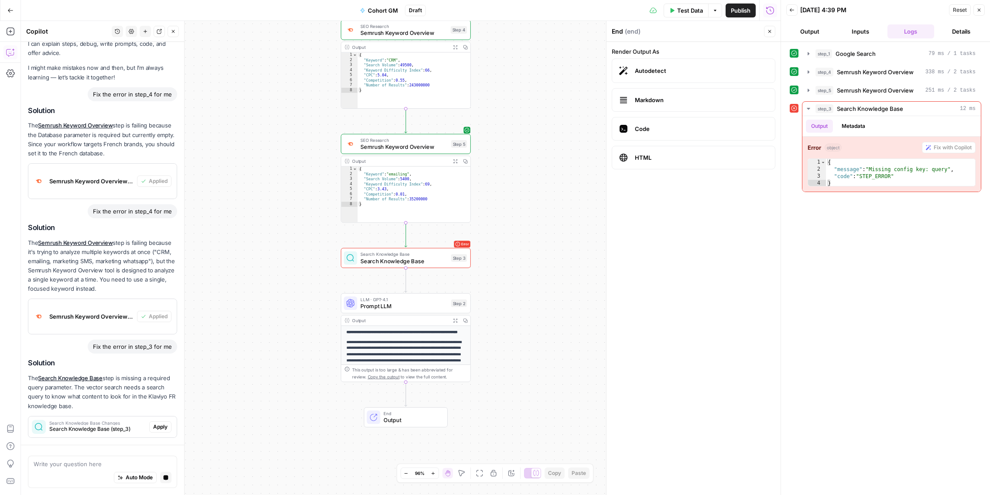
scroll to position [78, 0]
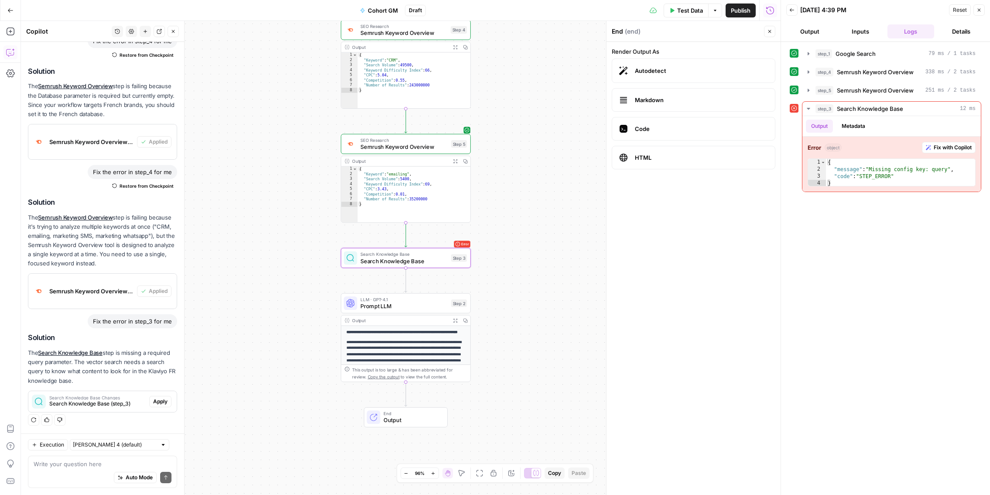
click at [156, 400] on span "Apply" at bounding box center [160, 402] width 14 height 8
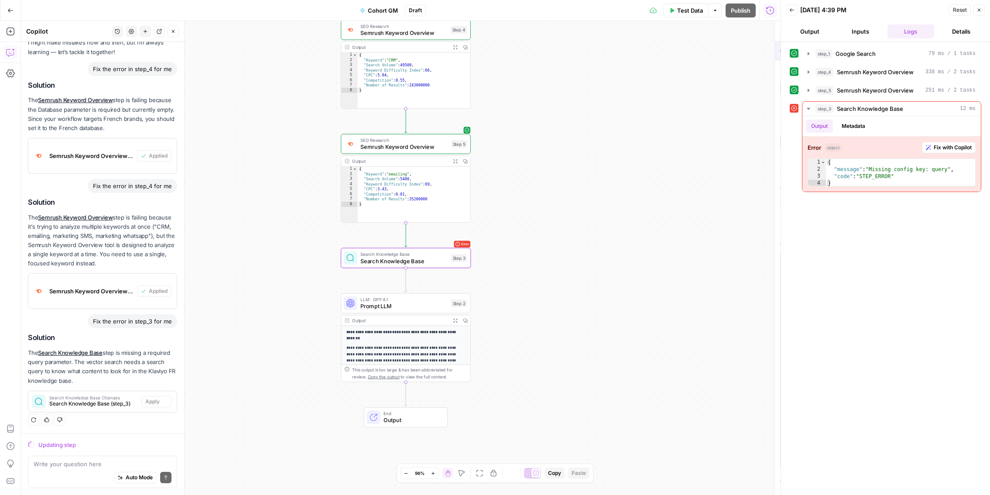
scroll to position [50, 0]
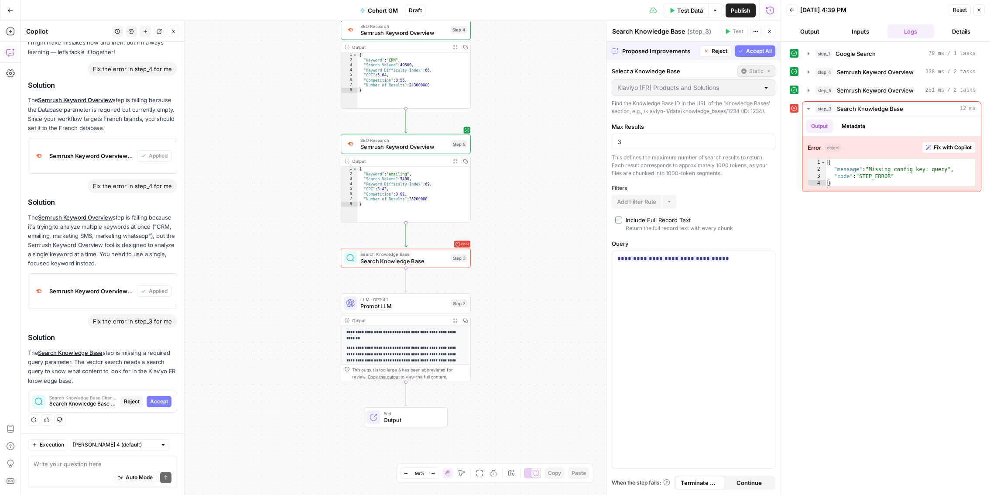
click at [756, 45] on button "Accept All" at bounding box center [755, 50] width 41 height 11
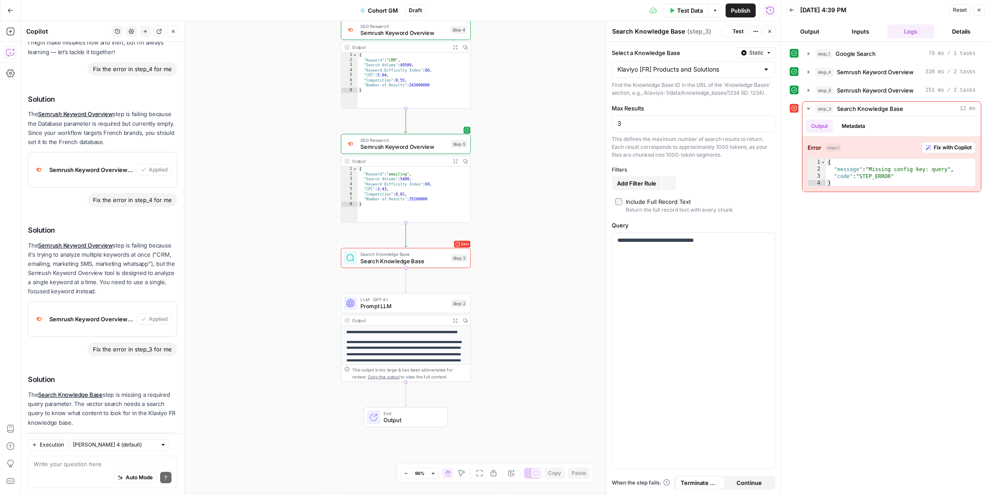
scroll to position [92, 0]
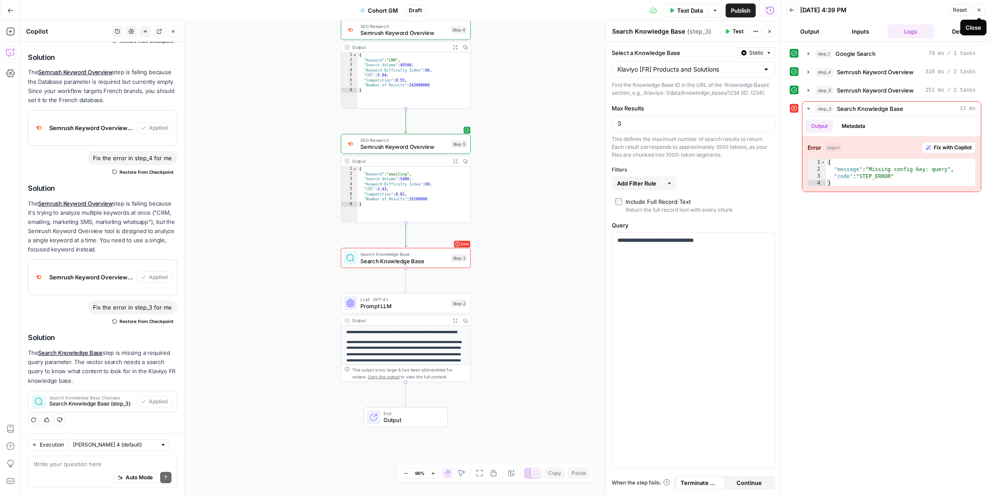
click at [978, 10] on icon "button" at bounding box center [979, 9] width 5 height 5
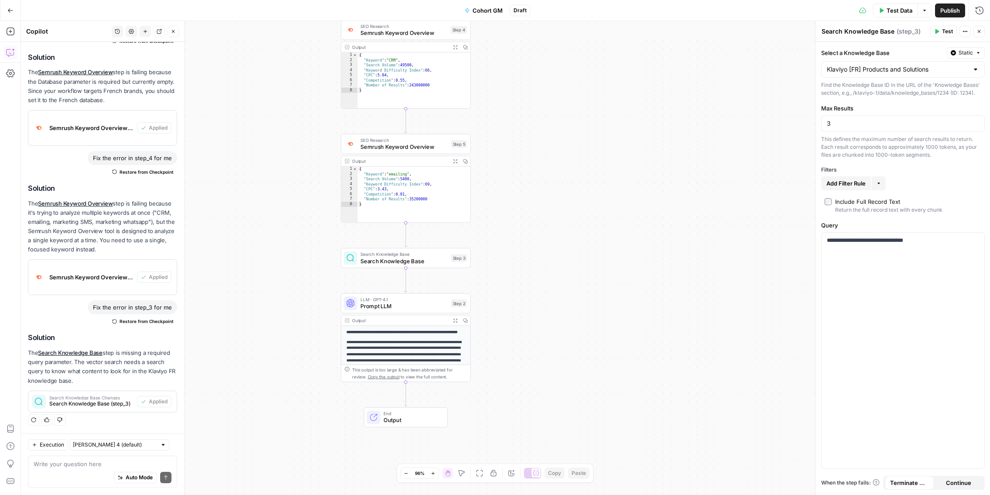
click at [899, 7] on span "Test Data" at bounding box center [900, 10] width 26 height 9
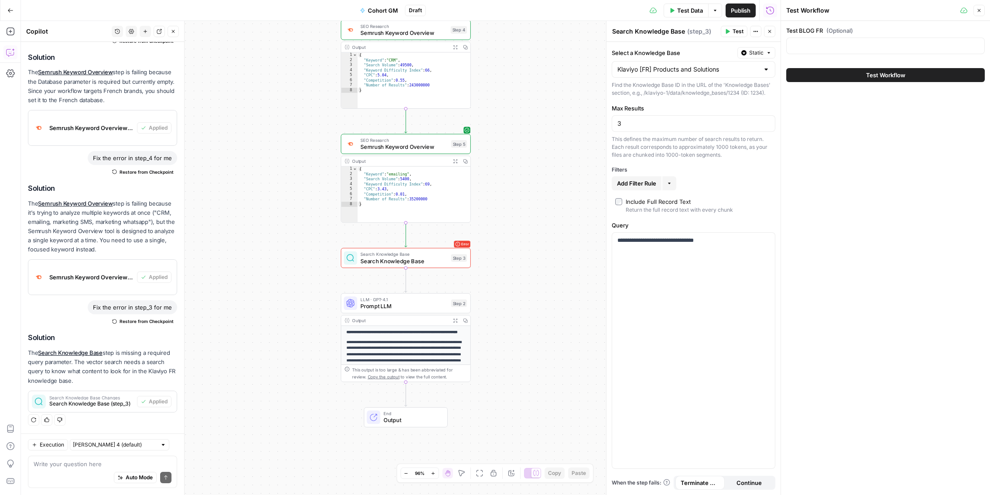
click at [908, 76] on button "Test Workflow" at bounding box center [886, 75] width 199 height 14
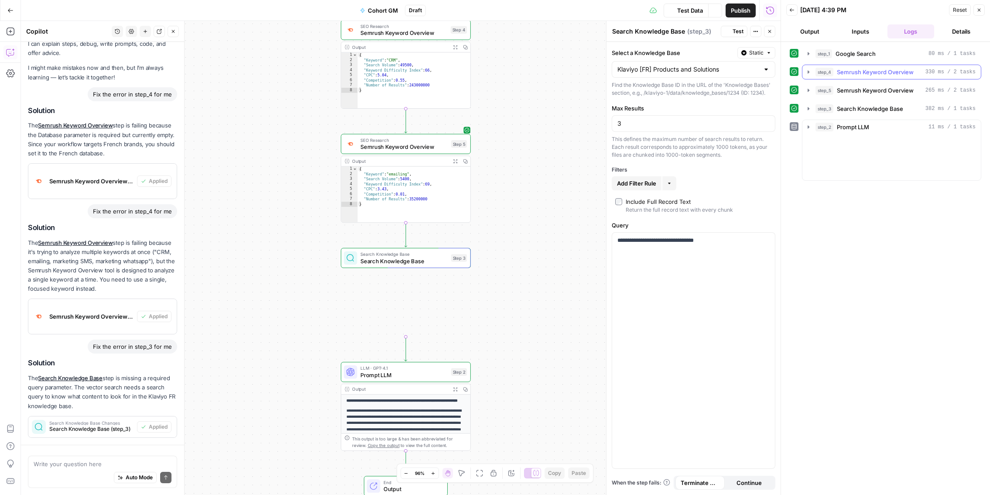
scroll to position [92, 0]
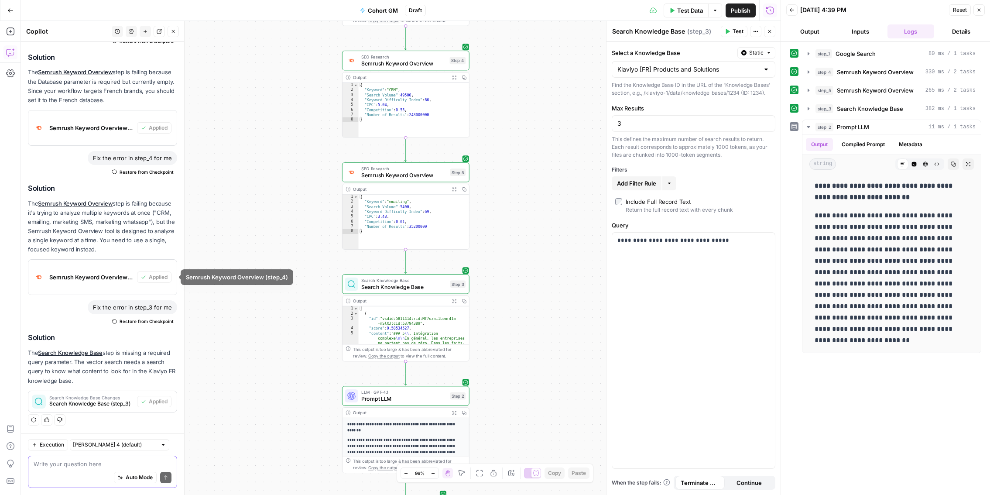
click at [97, 465] on textarea at bounding box center [103, 464] width 138 height 9
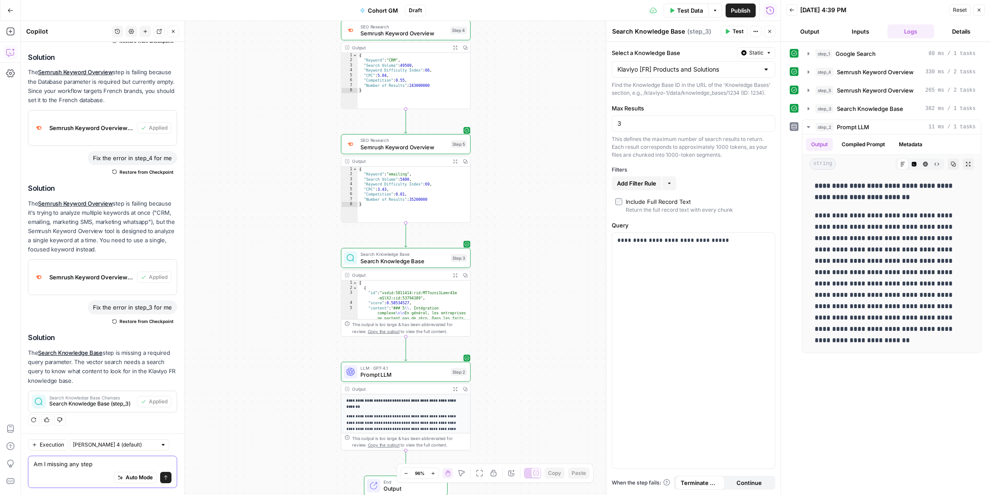
type textarea "Am I missing any step"
click at [165, 481] on button "Send" at bounding box center [165, 477] width 11 height 11
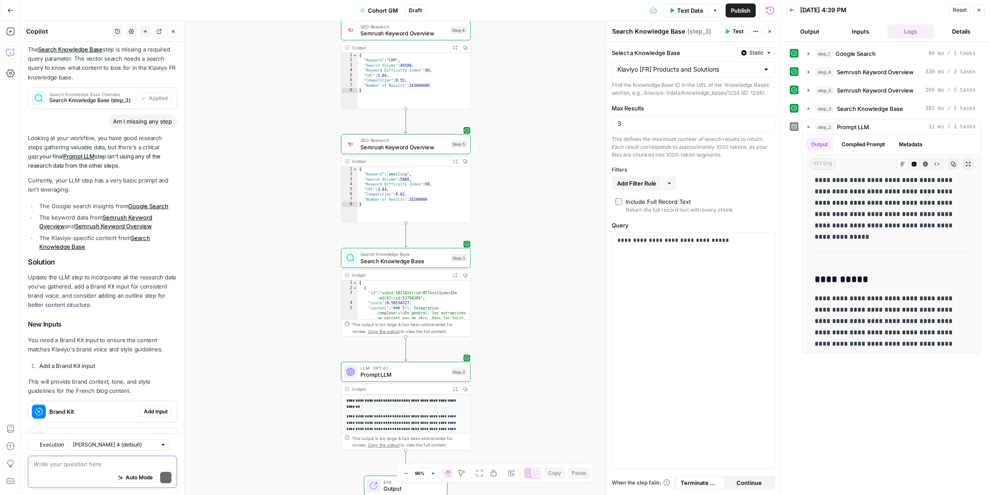
scroll to position [466, 0]
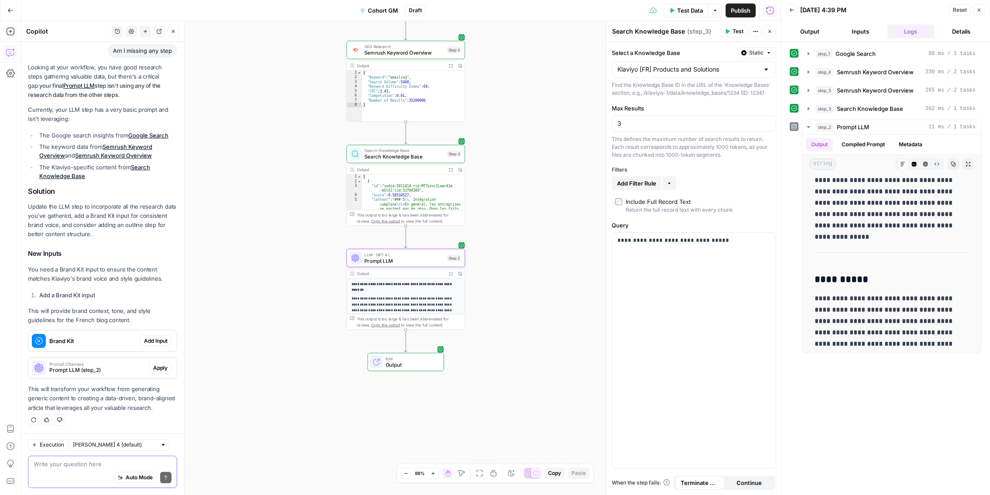
click at [162, 366] on span "Apply" at bounding box center [160, 368] width 14 height 8
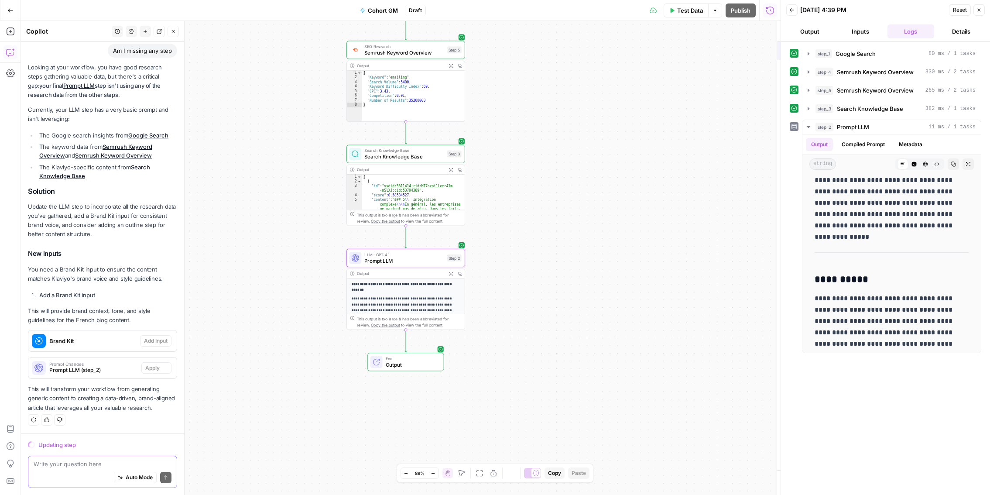
scroll to position [424, 0]
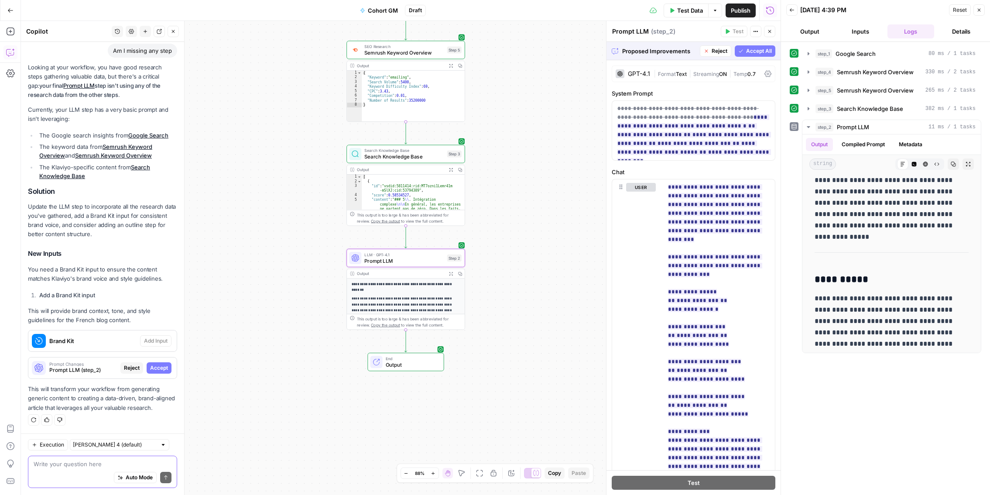
click at [167, 371] on span "Accept" at bounding box center [159, 368] width 18 height 8
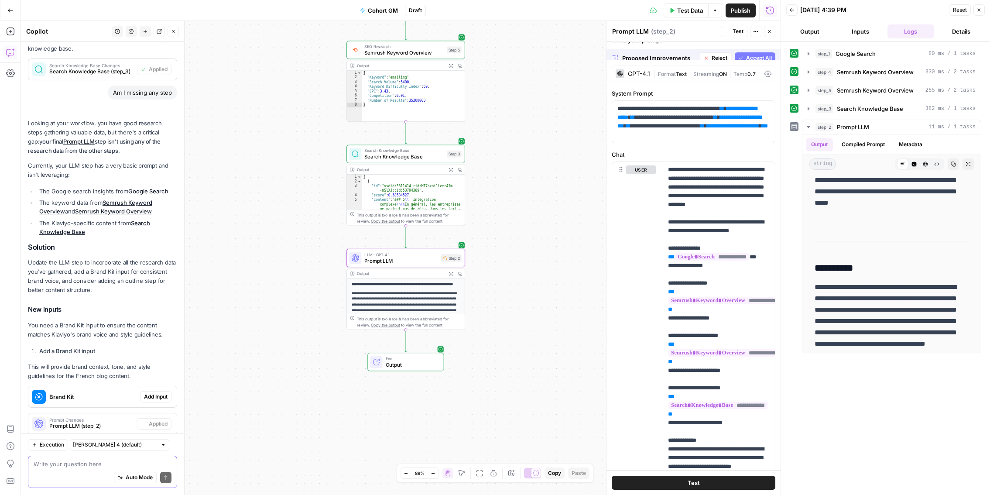
scroll to position [0, 0]
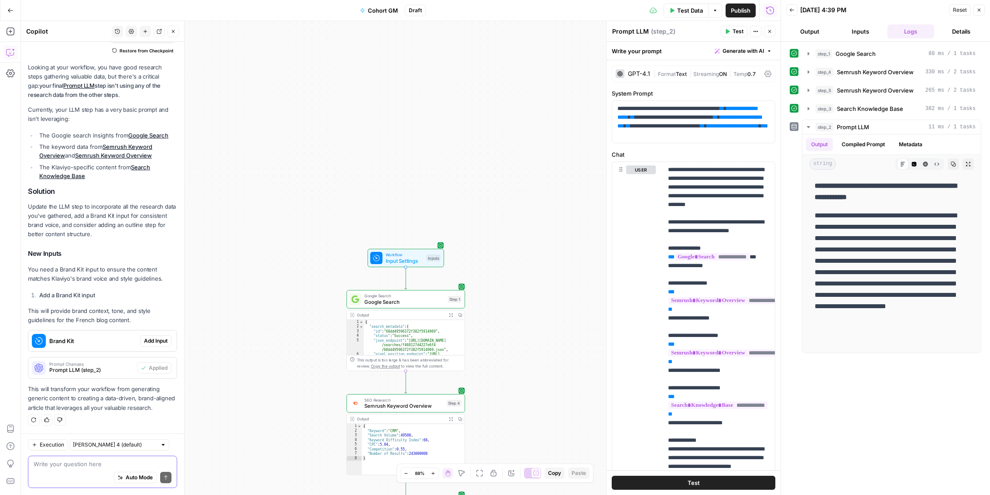
click at [163, 340] on span "Add Input" at bounding box center [156, 341] width 24 height 8
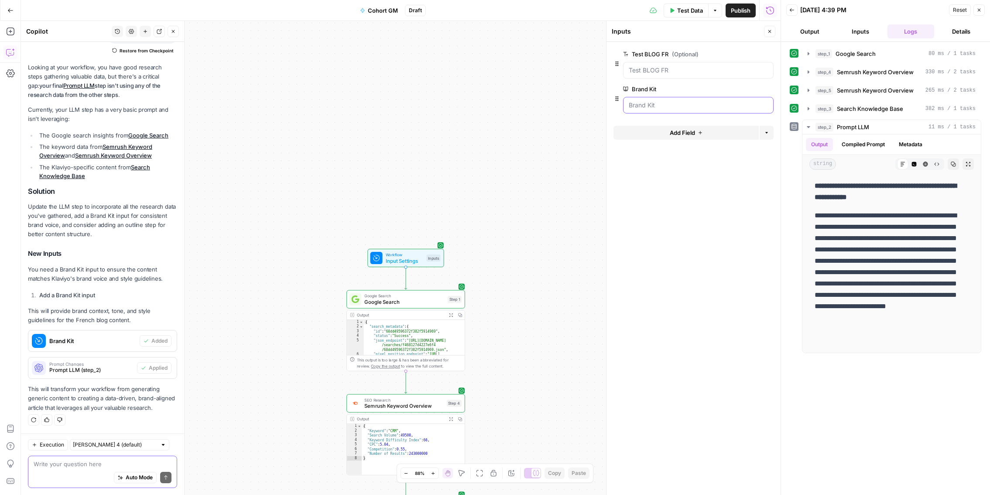
click at [648, 105] on Kit "Brand Kit" at bounding box center [698, 105] width 139 height 9
click at [686, 105] on Kit "Brand Kit" at bounding box center [698, 105] width 139 height 9
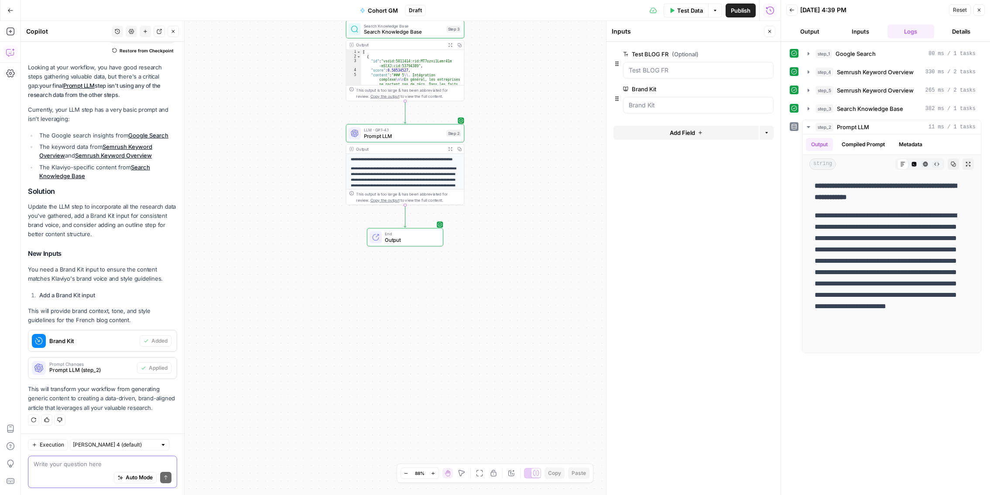
click at [415, 241] on span "Output" at bounding box center [411, 240] width 52 height 8
click at [769, 31] on icon "button" at bounding box center [769, 31] width 5 height 5
click at [981, 14] on button "Close" at bounding box center [979, 9] width 11 height 11
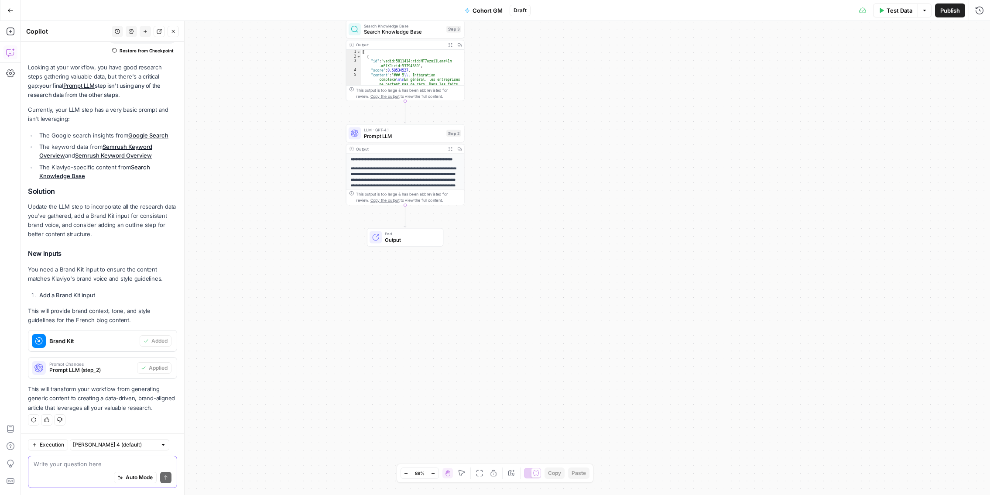
click at [411, 243] on span "Output" at bounding box center [411, 240] width 52 height 8
click at [891, 13] on span "Test Data" at bounding box center [900, 10] width 26 height 9
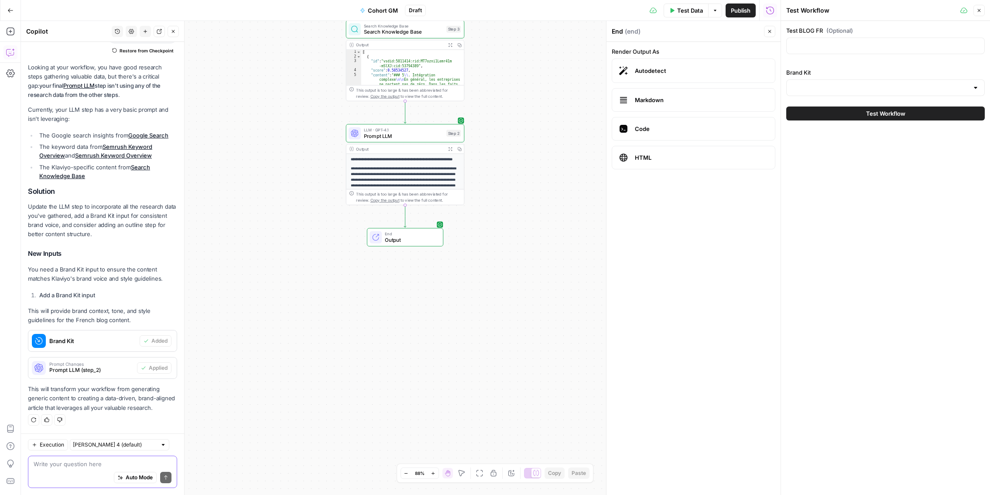
click at [883, 114] on span "Test Workflow" at bounding box center [886, 113] width 39 height 9
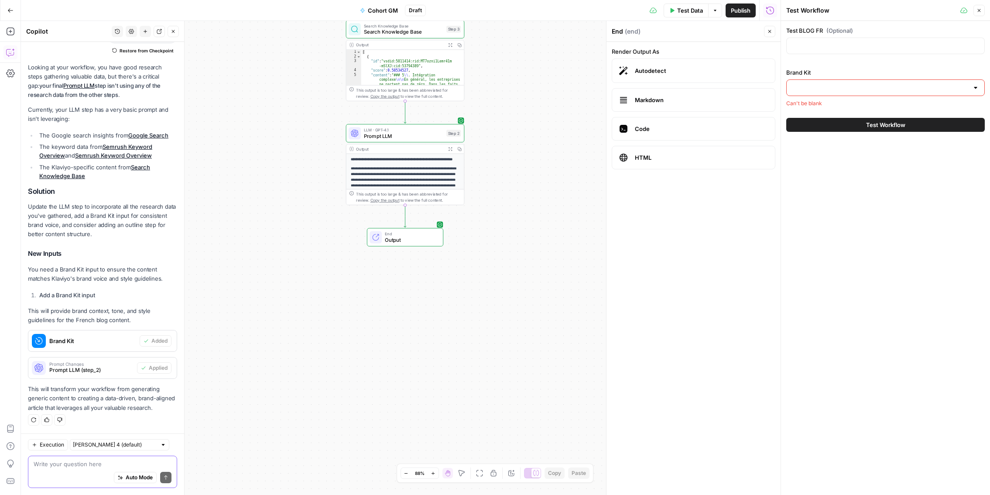
click at [851, 87] on input "Brand Kit" at bounding box center [880, 87] width 177 height 9
click at [838, 131] on span "Klaviyo" at bounding box center [884, 129] width 180 height 9
type input "Klaviyo"
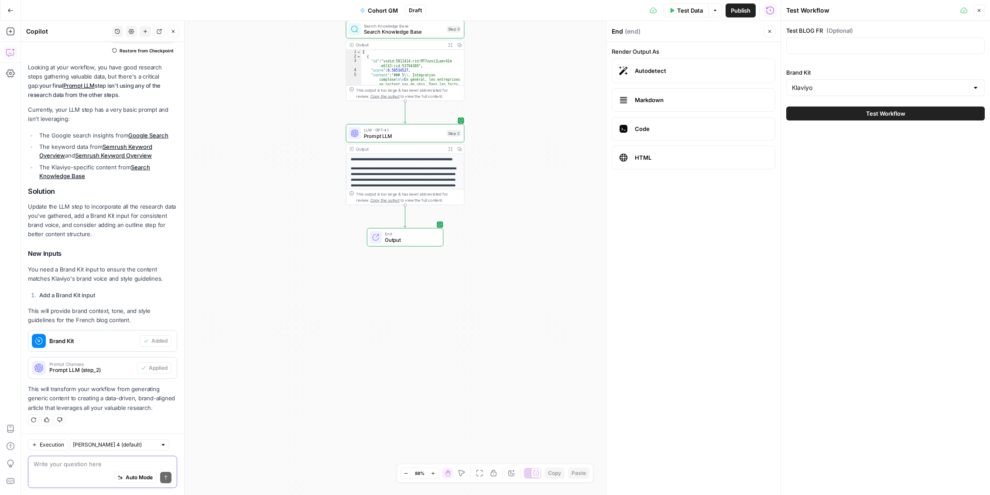
click at [839, 114] on button "Test Workflow" at bounding box center [886, 114] width 199 height 14
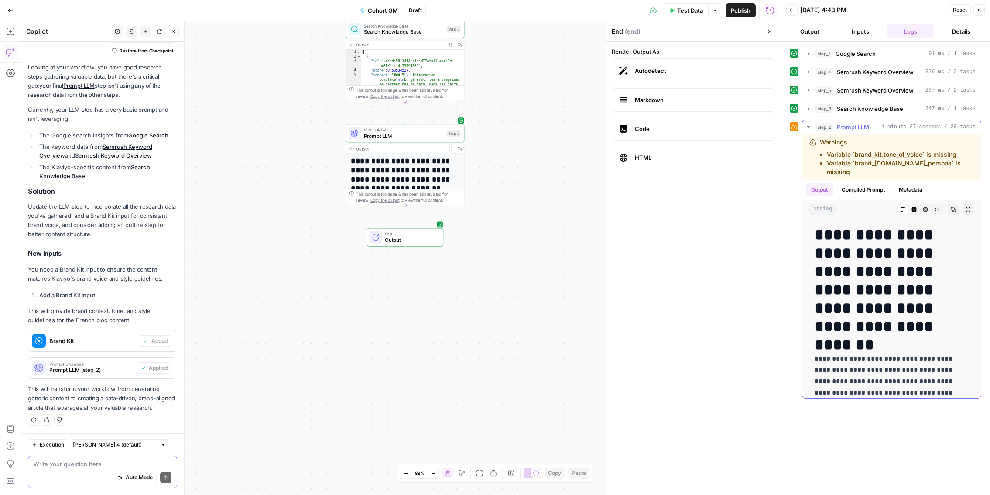
click at [809, 124] on icon "button" at bounding box center [808, 127] width 7 height 7
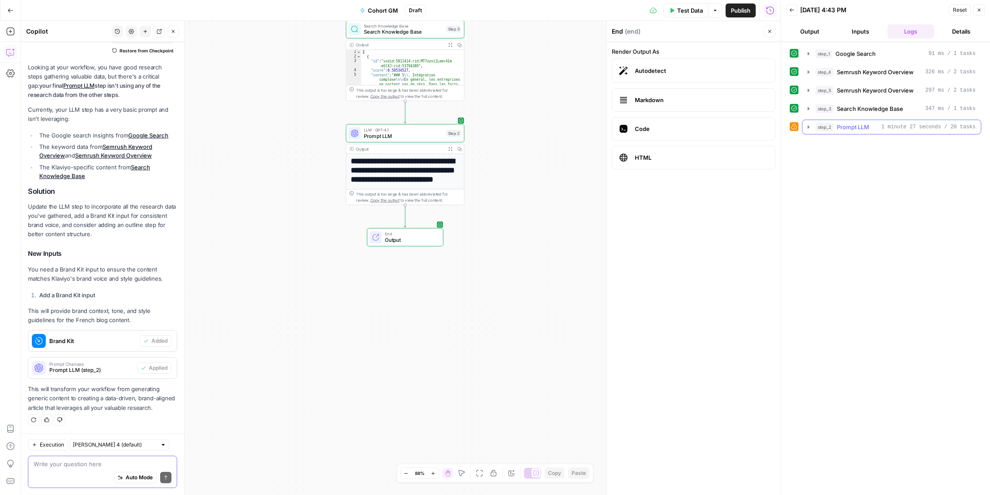
click at [808, 127] on icon "button" at bounding box center [809, 126] width 2 height 3
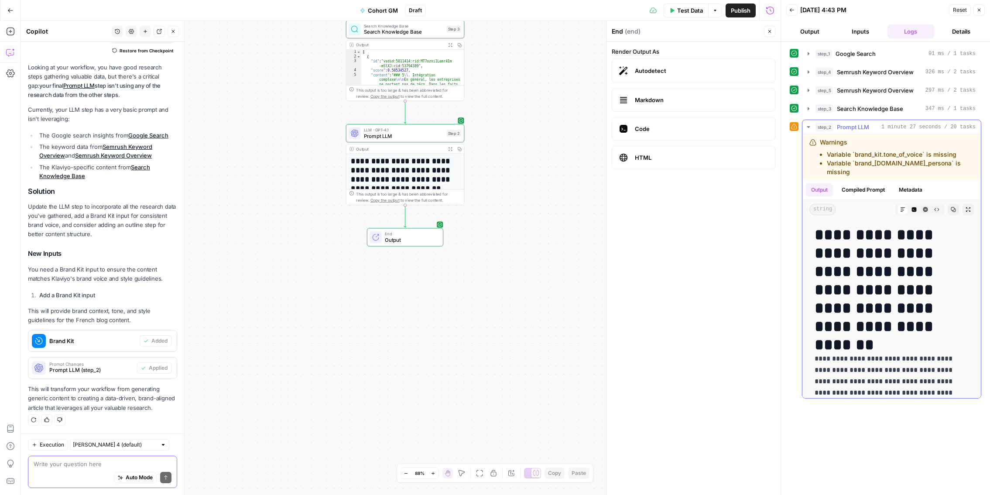
click at [870, 183] on button "Compiled Prompt" at bounding box center [864, 189] width 54 height 13
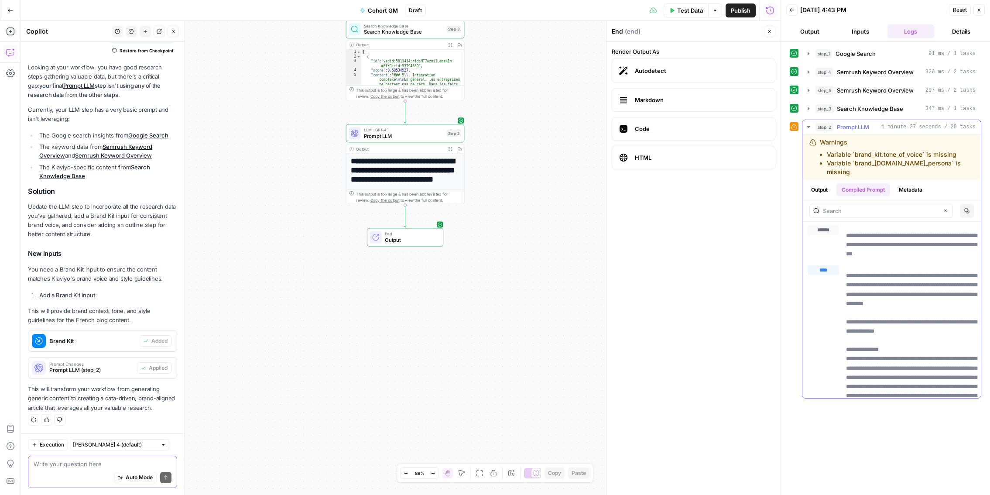
click at [908, 183] on button "Metadata" at bounding box center [911, 189] width 34 height 13
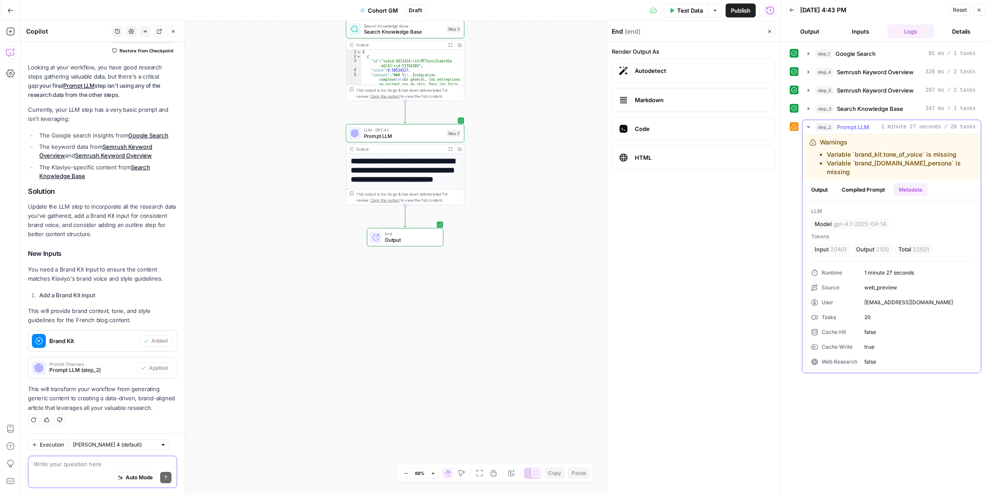
click at [825, 183] on button "Output" at bounding box center [819, 189] width 27 height 13
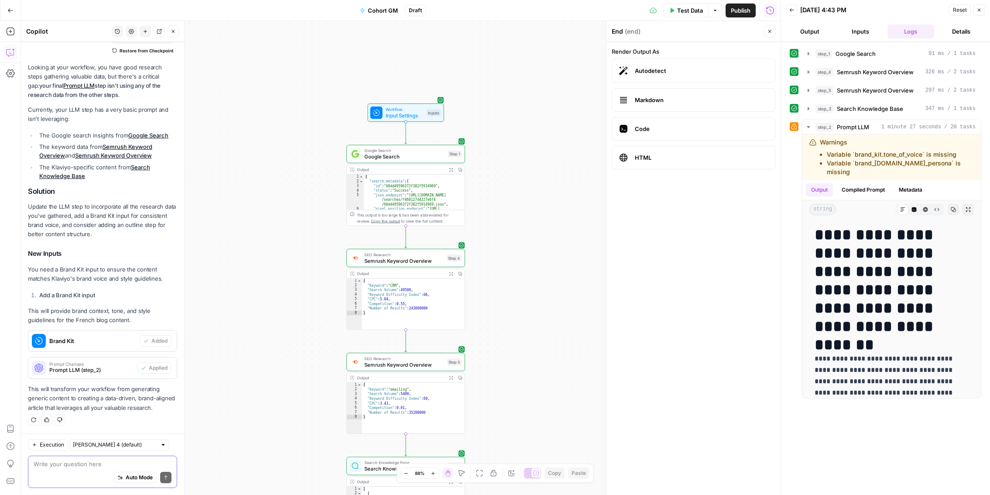
click at [792, 9] on icon "button" at bounding box center [792, 9] width 5 height 5
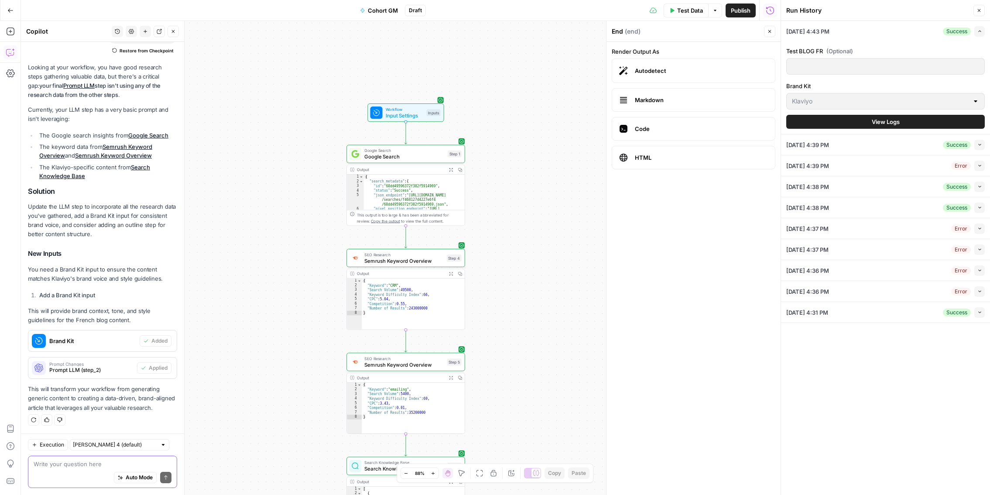
click at [378, 12] on span "Cohort GM" at bounding box center [383, 10] width 30 height 9
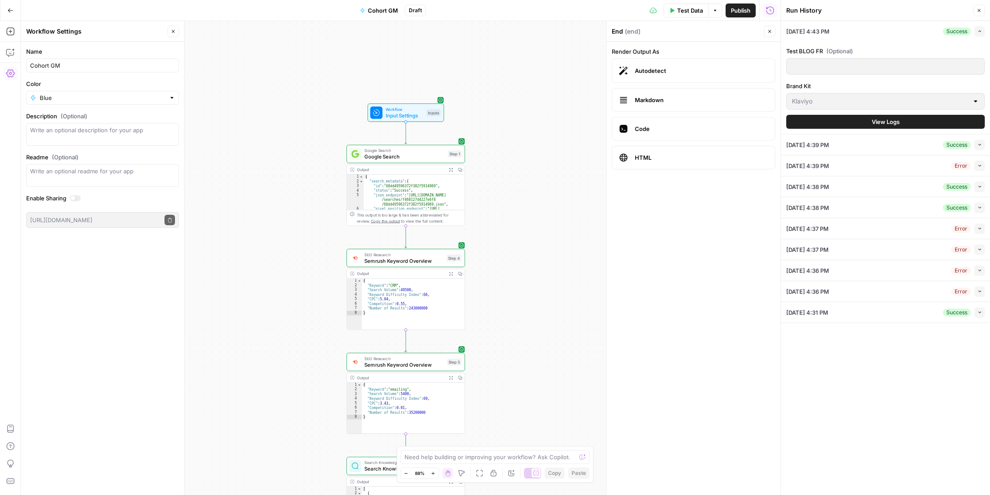
click at [12, 9] on icon "button" at bounding box center [10, 10] width 6 height 6
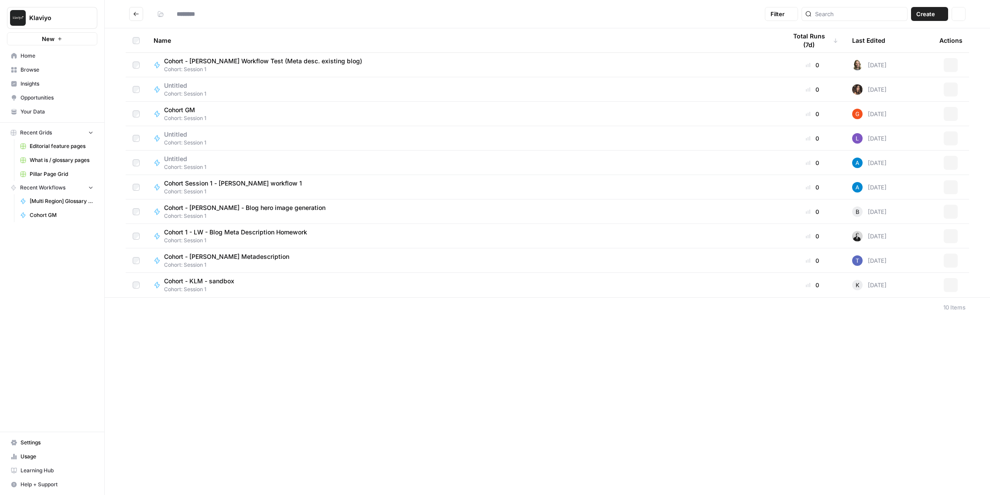
type input "**********"
click at [202, 110] on div "Cohort GM" at bounding box center [185, 110] width 42 height 9
type input "**********"
click at [135, 14] on icon "Go back" at bounding box center [136, 14] width 6 height 6
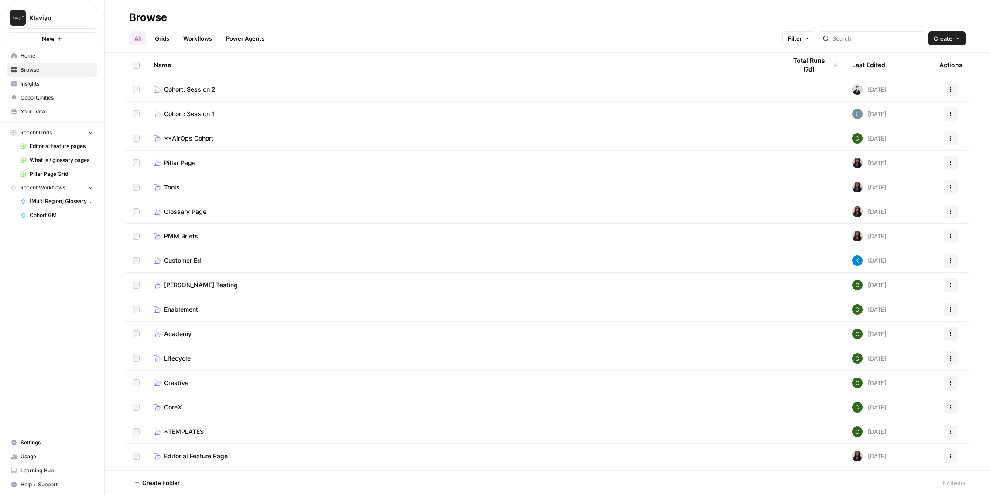
click at [224, 114] on link "Cohort: Session 1" at bounding box center [463, 114] width 619 height 9
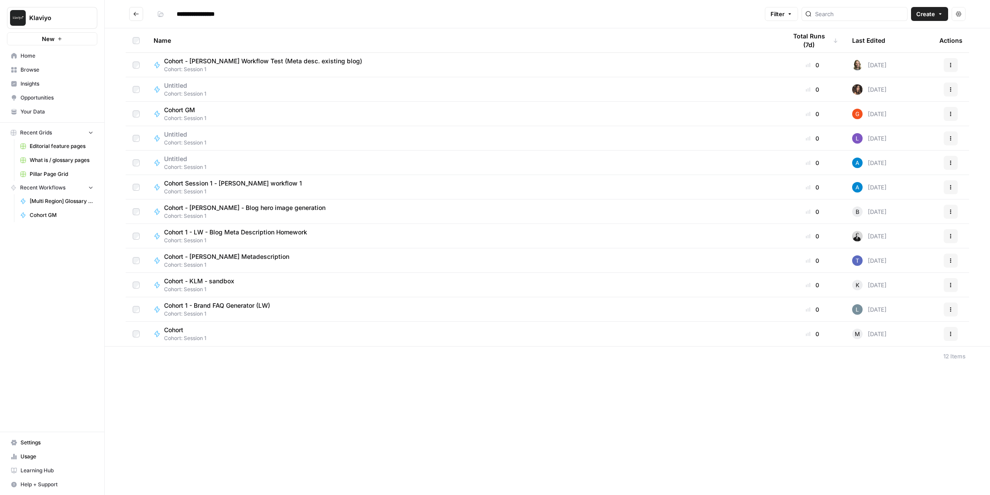
click at [133, 13] on icon "Go back" at bounding box center [136, 14] width 6 height 6
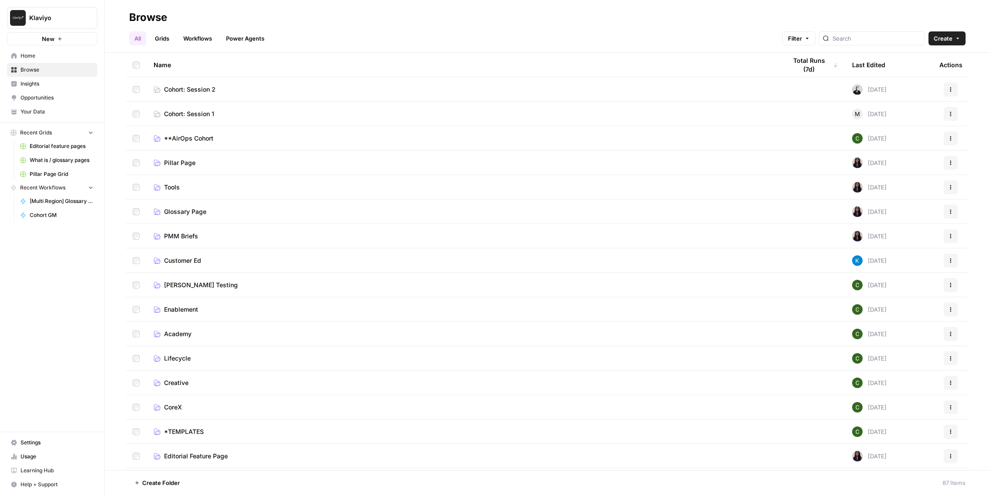
click at [269, 84] on td "Cohort: Session 2" at bounding box center [463, 89] width 633 height 24
click at [218, 87] on link "Cohort: Session 2" at bounding box center [463, 89] width 619 height 9
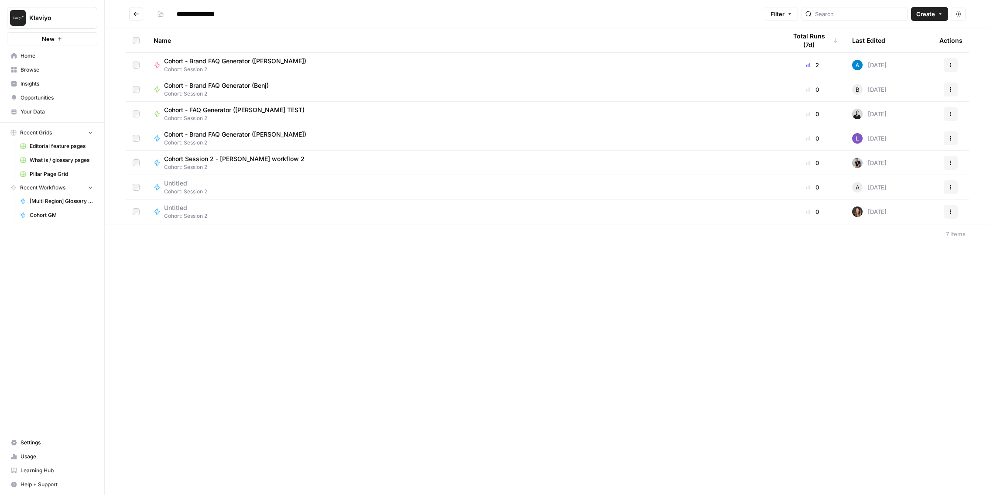
click at [134, 15] on icon "Go back" at bounding box center [136, 14] width 6 height 6
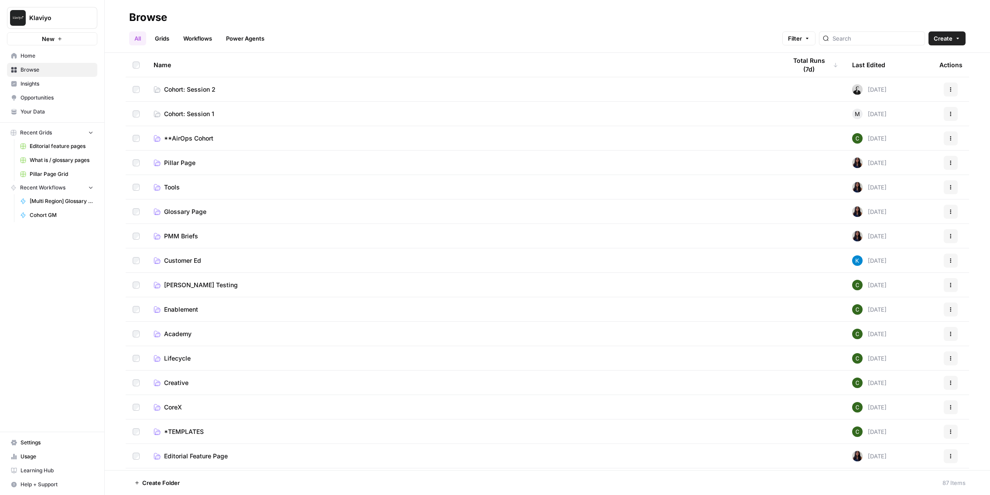
click at [201, 113] on span "Cohort: Session 1" at bounding box center [189, 114] width 50 height 9
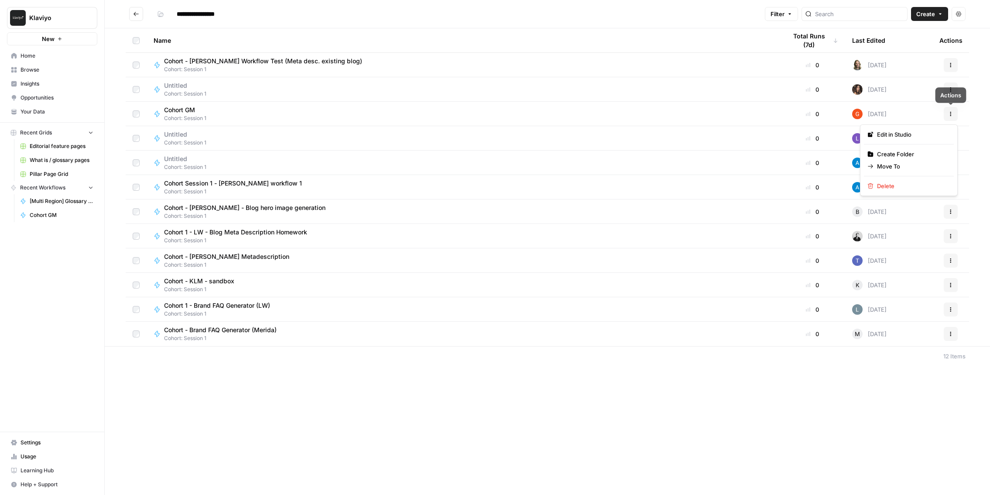
click at [952, 114] on icon "button" at bounding box center [951, 113] width 5 height 5
click at [890, 167] on span "Move To" at bounding box center [912, 166] width 70 height 9
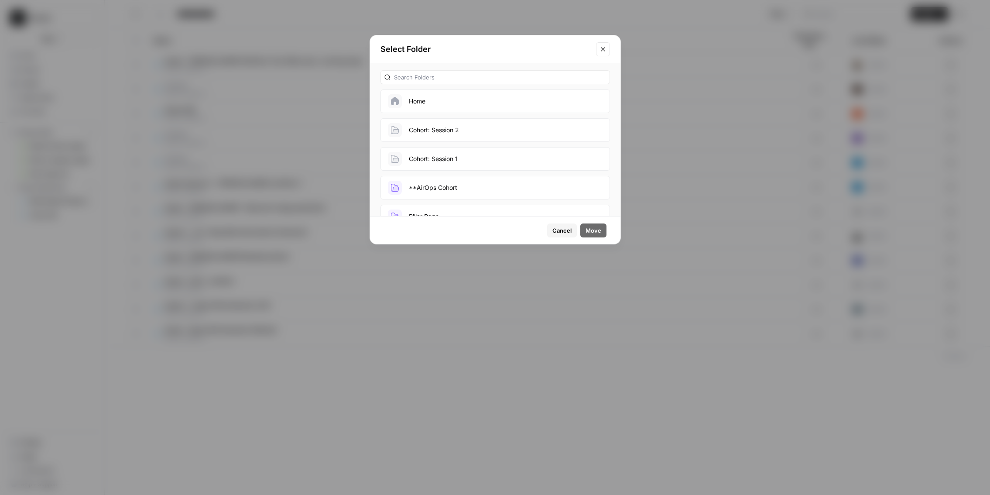
click at [526, 128] on button "Cohort: Session 2" at bounding box center [496, 130] width 230 height 24
click at [598, 232] on span "Move" at bounding box center [594, 230] width 16 height 9
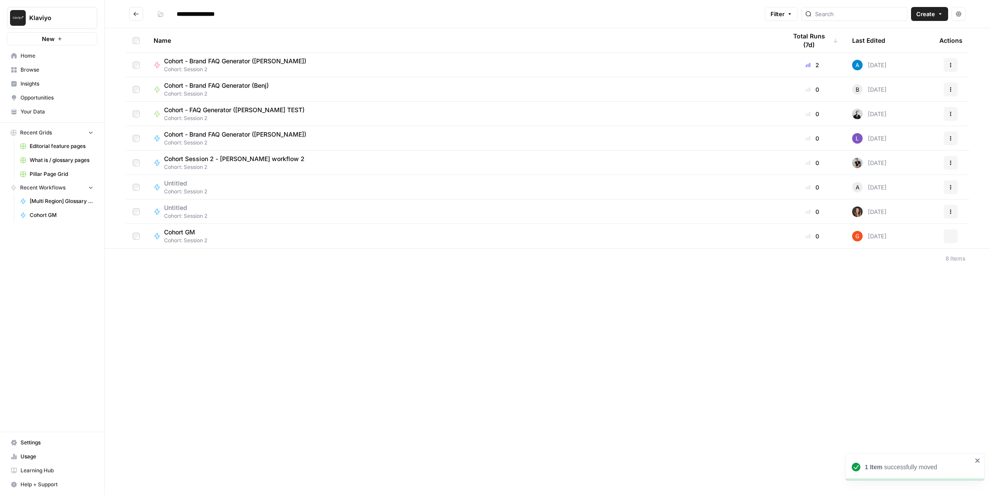
click at [135, 17] on button "Go back" at bounding box center [136, 14] width 14 height 14
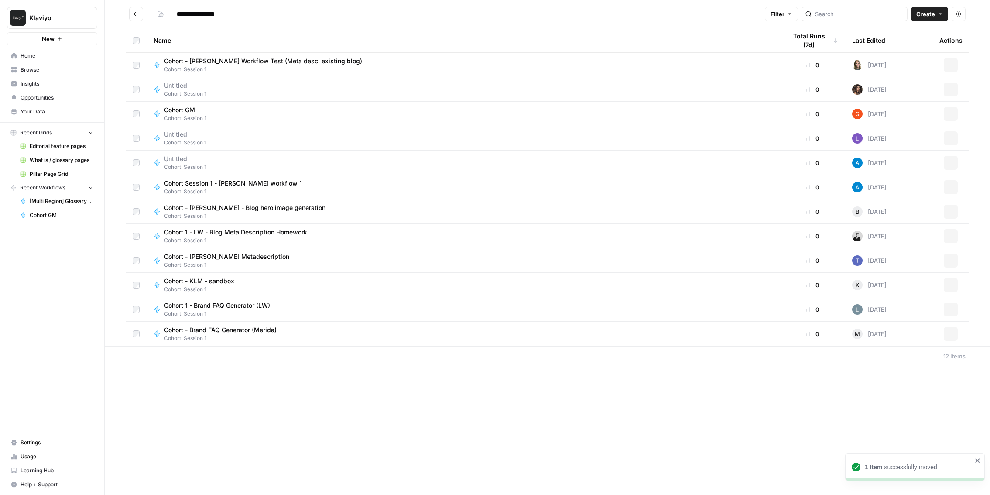
type input "**********"
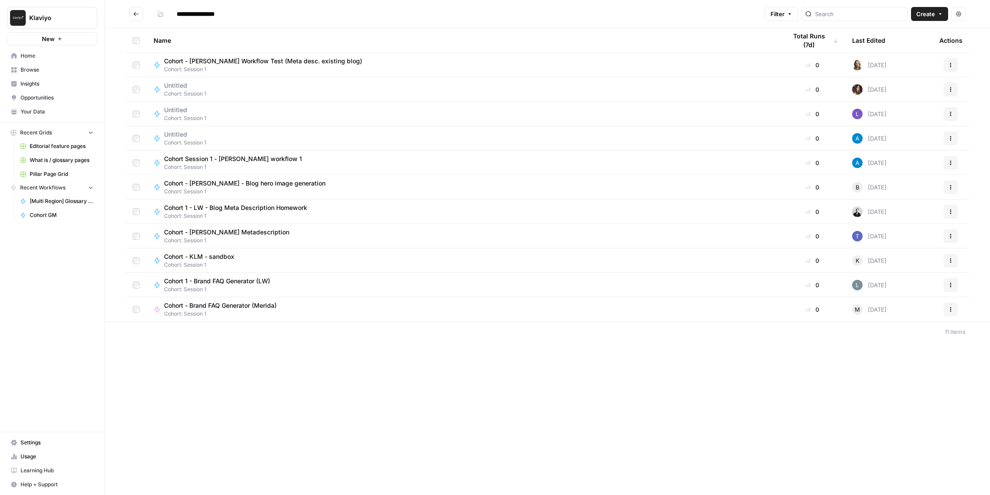
click at [138, 17] on icon "Go back" at bounding box center [136, 14] width 6 height 6
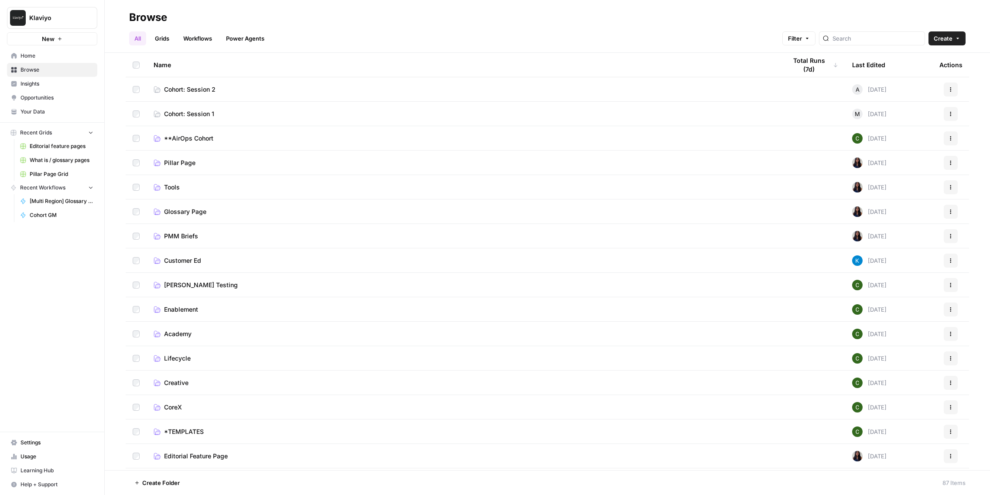
click at [229, 93] on td "Cohort: Session 2" at bounding box center [463, 89] width 633 height 24
click at [211, 93] on span "Cohort: Session 2" at bounding box center [190, 89] width 52 height 9
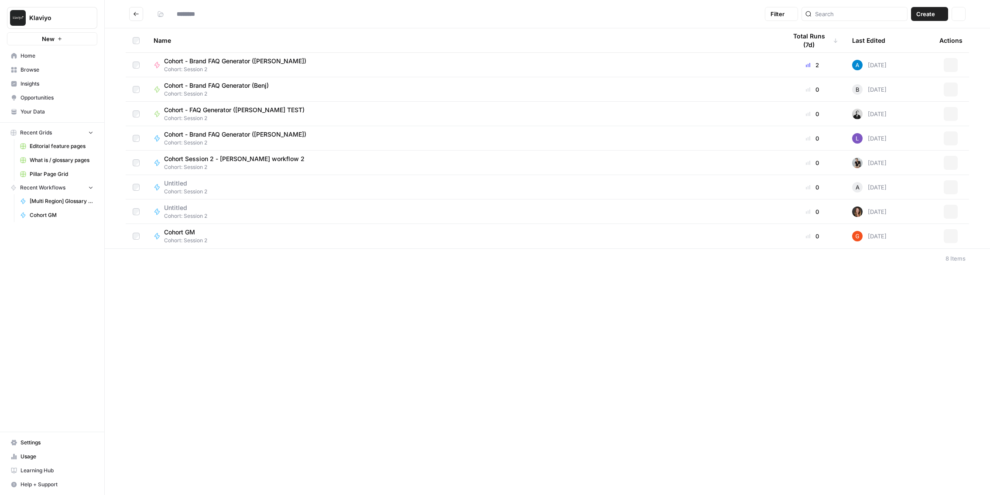
type input "**********"
click at [196, 233] on span "Cohort GM" at bounding box center [182, 232] width 36 height 9
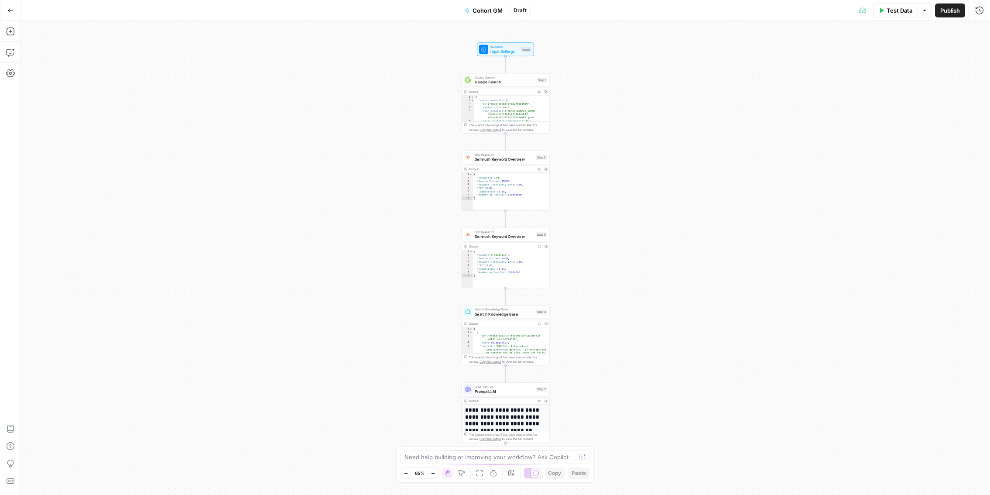
click at [488, 12] on span "Cohort GM" at bounding box center [488, 10] width 30 height 9
click at [66, 65] on input "Cohort GM" at bounding box center [102, 65] width 145 height 9
type input "Cohort Gaetan"
click at [342, 96] on div "Workflow Input Settings Inputs Google Search Google Search Step 1 Output Expand…" at bounding box center [506, 258] width 970 height 474
click at [4, 11] on button "Go Back" at bounding box center [11, 11] width 16 height 16
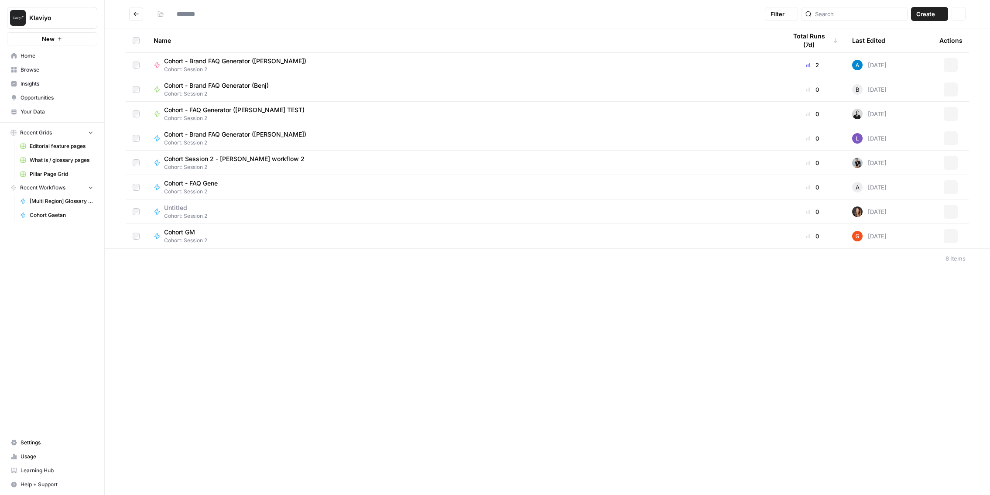
type input "**********"
click at [276, 237] on div "Cohort Gaetan Cohort: Session 2" at bounding box center [463, 236] width 619 height 17
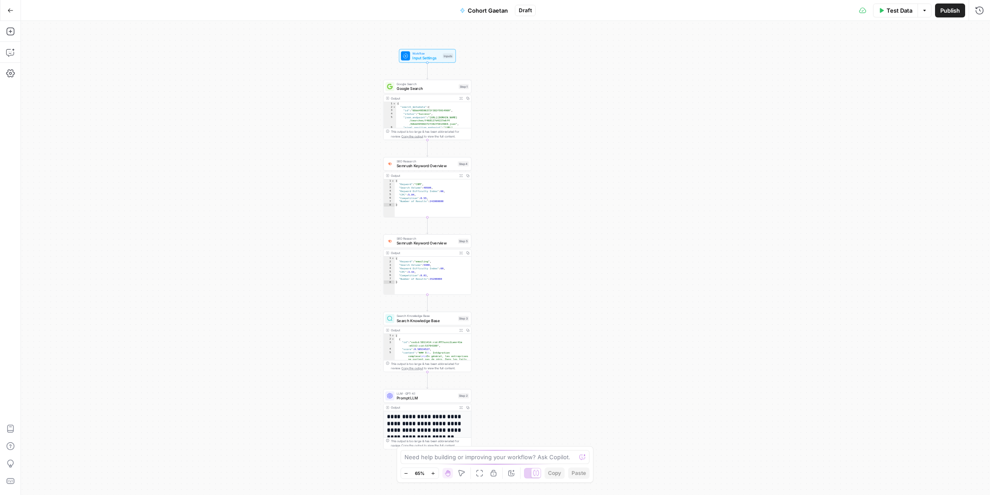
click at [276, 237] on div "Workflow Input Settings Inputs Google Search Google Search Step 1 Output Expand…" at bounding box center [506, 258] width 970 height 474
click at [447, 458] on textarea at bounding box center [491, 457] width 172 height 9
type textarea "where is my brand kit step"
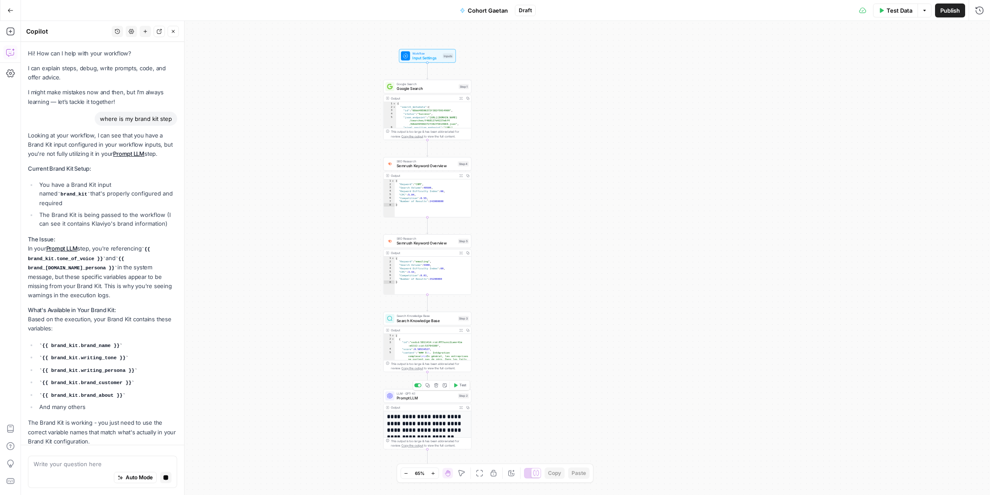
scroll to position [22, 0]
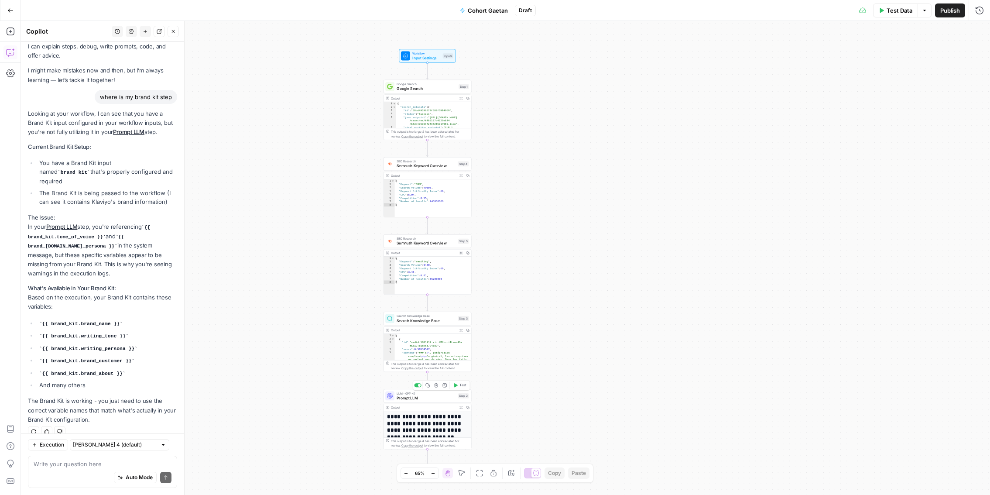
click at [440, 401] on div "LLM · GPT-4.1 Prompt LLM Step 2 Copy step Delete step Add Note Test" at bounding box center [428, 396] width 88 height 14
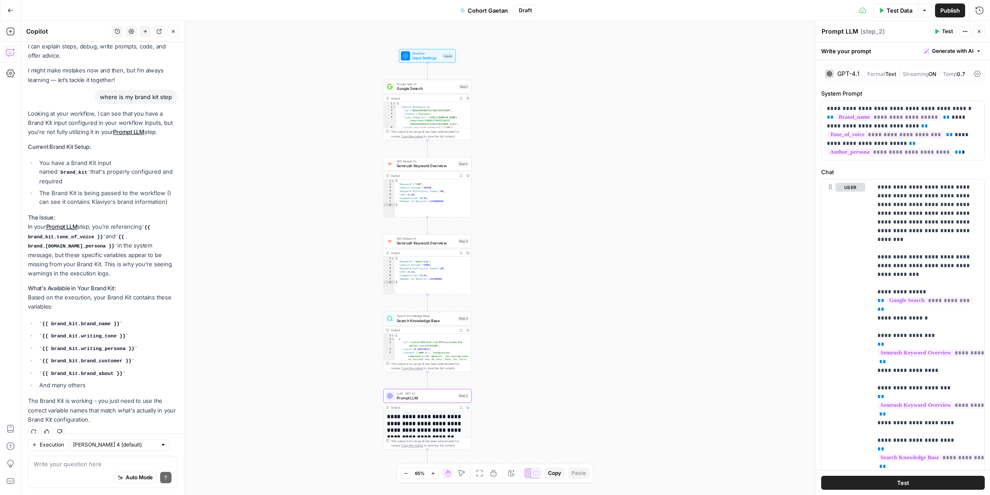
click at [870, 52] on div "Write your prompt Generate with AI" at bounding box center [903, 51] width 174 height 18
click at [862, 50] on div "Write your prompt Generate with AI" at bounding box center [903, 51] width 174 height 18
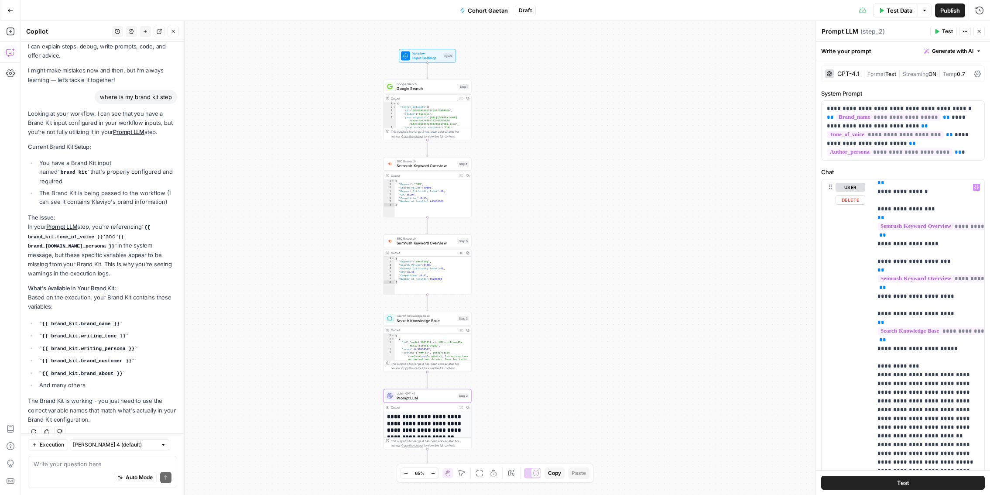
scroll to position [0, 0]
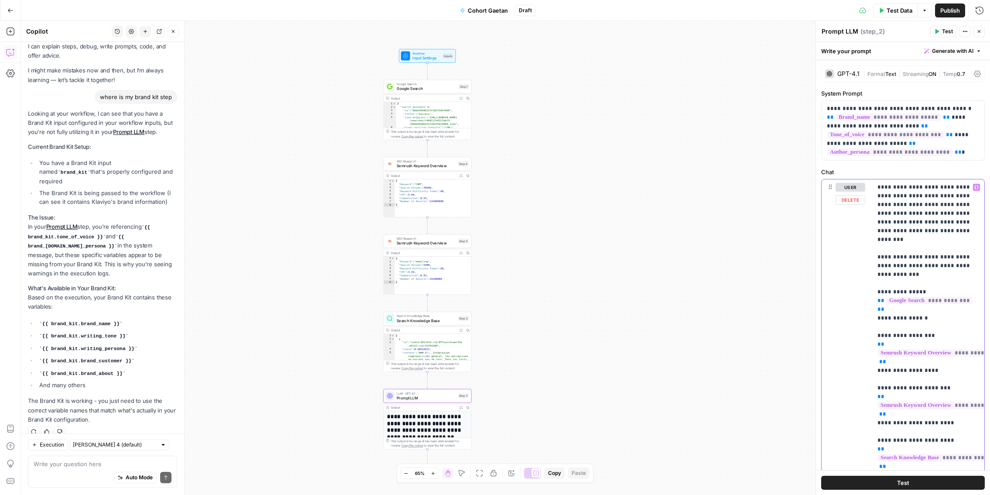
click at [917, 228] on p "**********" at bounding box center [929, 458] width 102 height 550
click at [905, 128] on p "**********" at bounding box center [903, 130] width 152 height 52
click at [870, 114] on span "**********" at bounding box center [888, 116] width 105 height 7
click at [784, 82] on div "Workflow Input Settings Inputs Google Search Google Search Step 1 Output Expand…" at bounding box center [506, 258] width 970 height 474
click at [891, 206] on p "**********" at bounding box center [929, 458] width 102 height 550
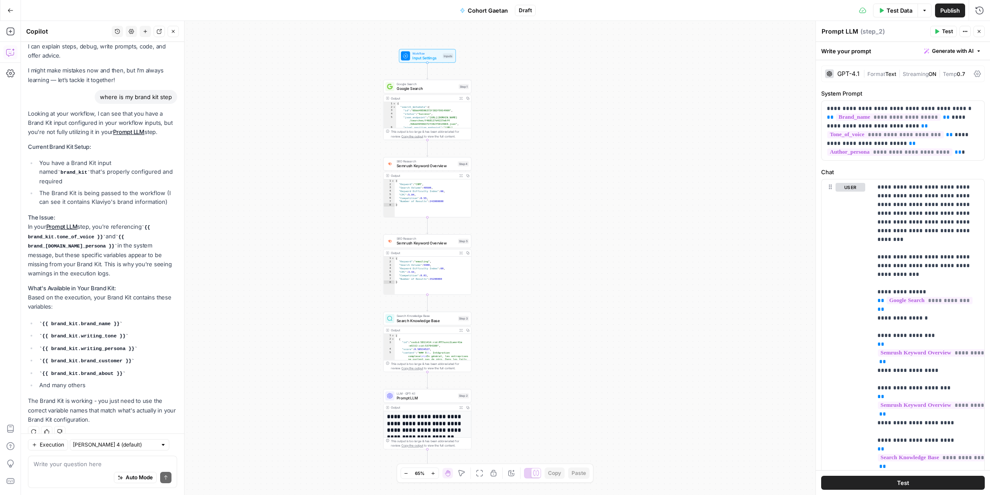
click at [431, 425] on h1 "**********" at bounding box center [427, 426] width 81 height 27
click at [429, 425] on h1 "**********" at bounding box center [427, 426] width 81 height 27
click at [428, 430] on h1 "**********" at bounding box center [427, 426] width 81 height 27
click at [424, 424] on h1 "**********" at bounding box center [427, 426] width 81 height 27
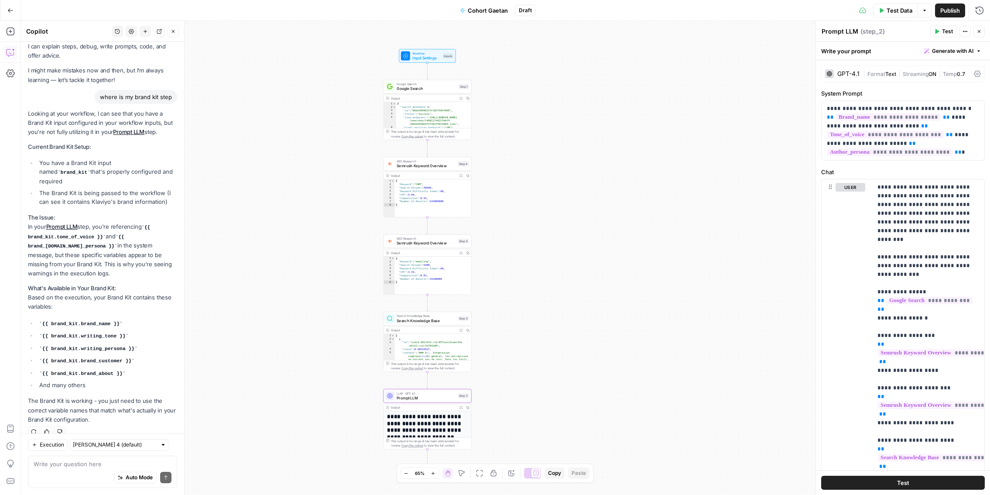
click at [424, 424] on h1 "**********" at bounding box center [427, 426] width 81 height 27
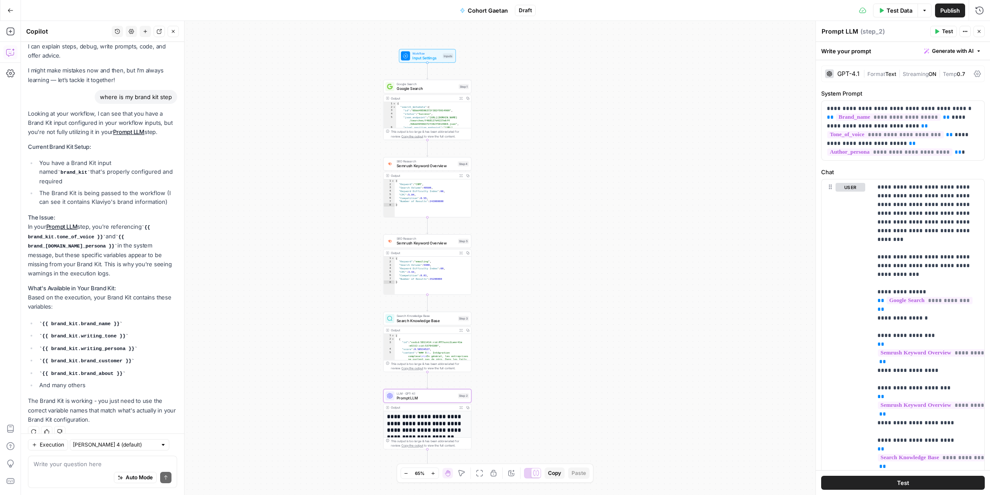
click at [424, 424] on h1 "**********" at bounding box center [427, 426] width 81 height 27
click at [985, 28] on button "Close" at bounding box center [979, 31] width 11 height 11
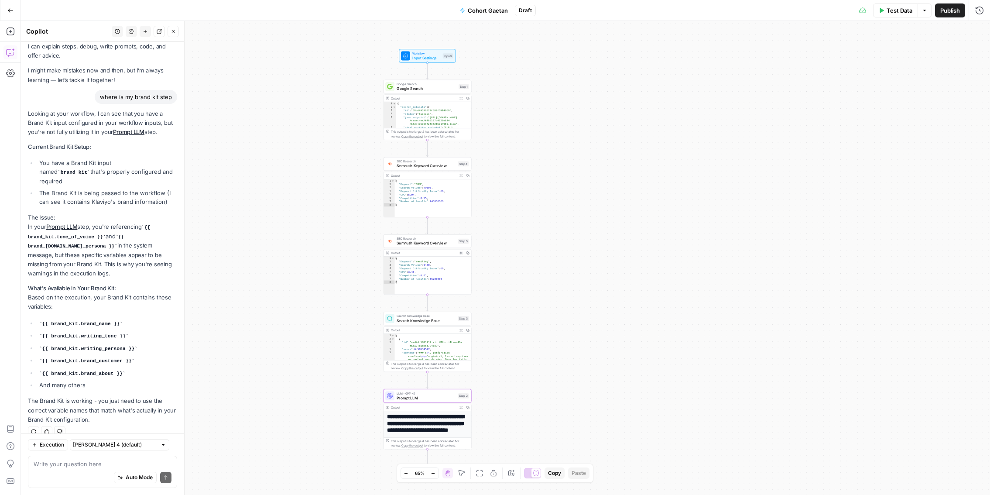
click at [433, 419] on h1 "**********" at bounding box center [427, 426] width 81 height 27
click at [399, 407] on div "Output" at bounding box center [423, 407] width 65 height 4
click at [399, 437] on div "This output is too large & has been abbreviated for review. Copy the output to …" at bounding box center [428, 443] width 88 height 12
click at [391, 444] on div "This output is too large & has been abbreviated for review. Copy the output to …" at bounding box center [430, 443] width 78 height 9
click at [429, 423] on h1 "**********" at bounding box center [427, 426] width 81 height 27
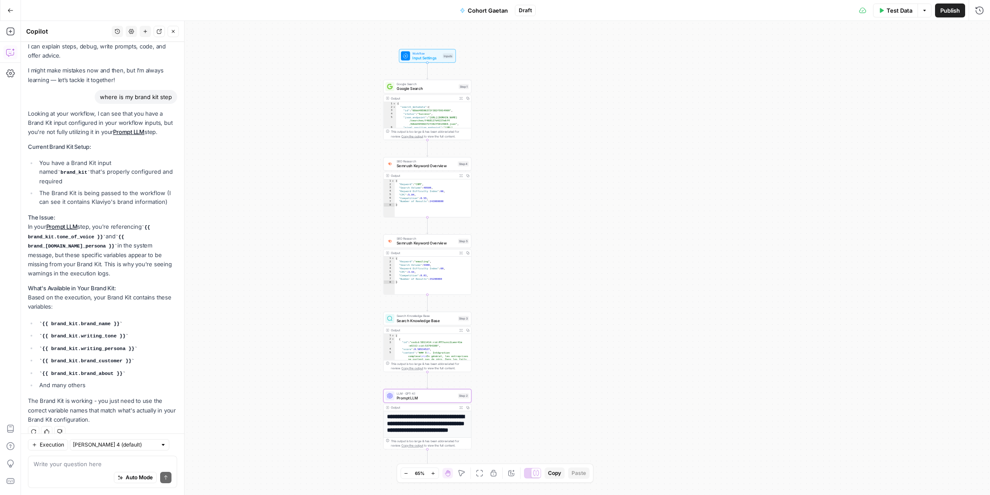
click at [510, 411] on div "Workflow Input Settings Inputs Google Search Google Search Step 1 Output Expand…" at bounding box center [506, 258] width 970 height 474
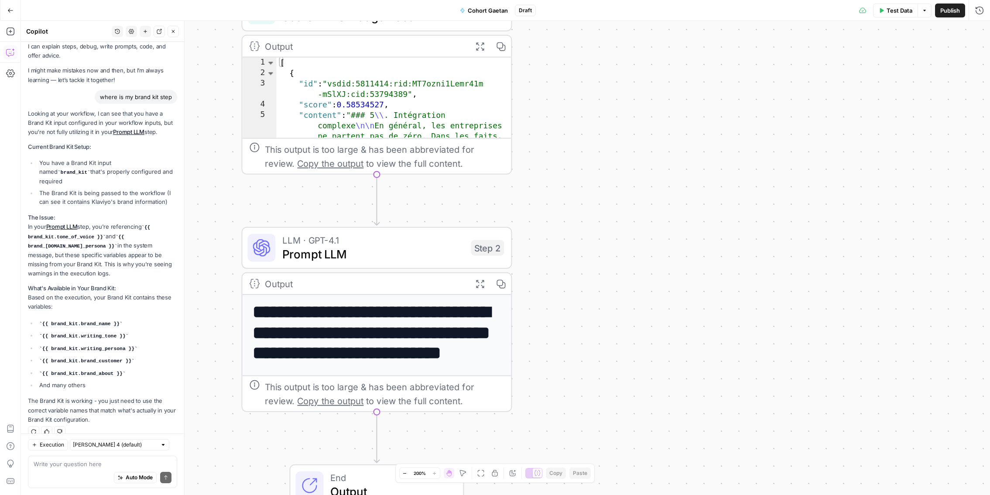
click at [457, 332] on h1 "**********" at bounding box center [377, 343] width 248 height 83
click at [477, 286] on icon "button" at bounding box center [480, 284] width 8 height 8
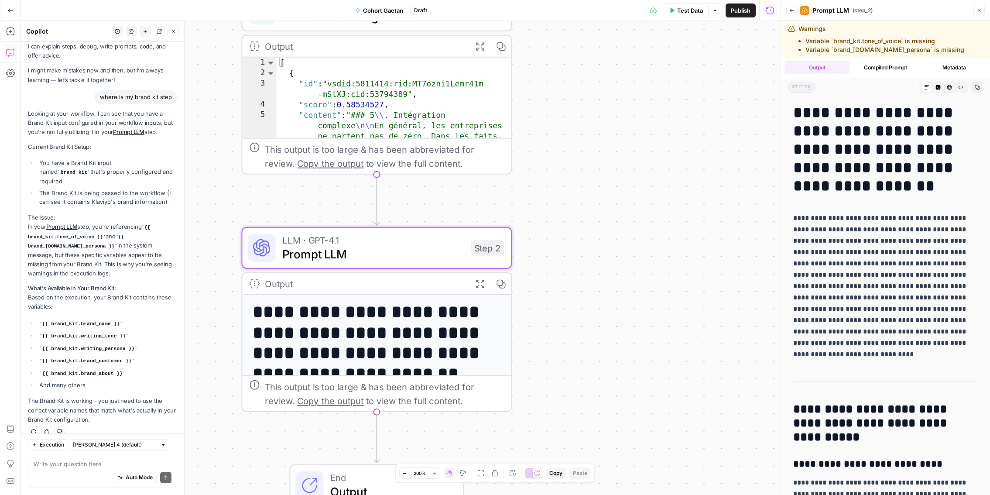
click at [665, 220] on div "Workflow Input Settings Inputs Google Search Google Search Step 1 Output Expand…" at bounding box center [401, 258] width 760 height 474
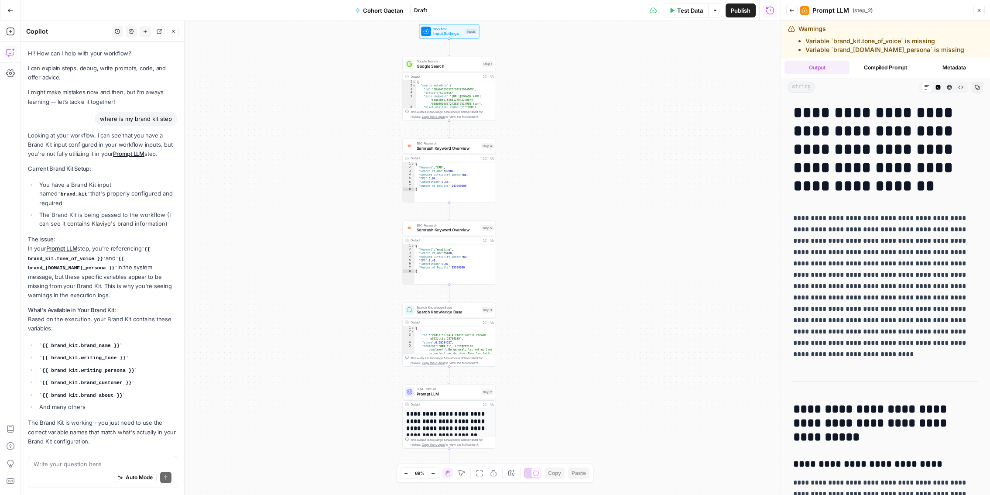
scroll to position [22, 0]
